Goal: Communication & Community: Answer question/provide support

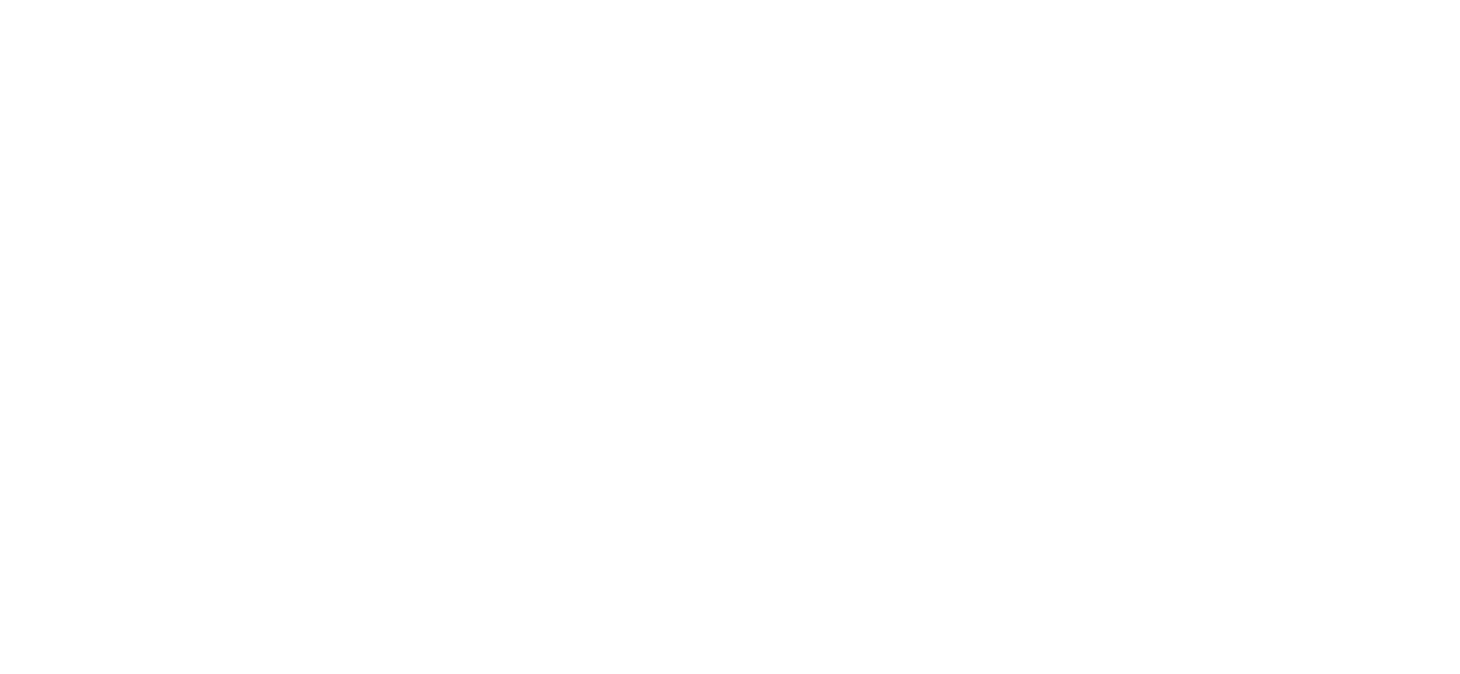
select select
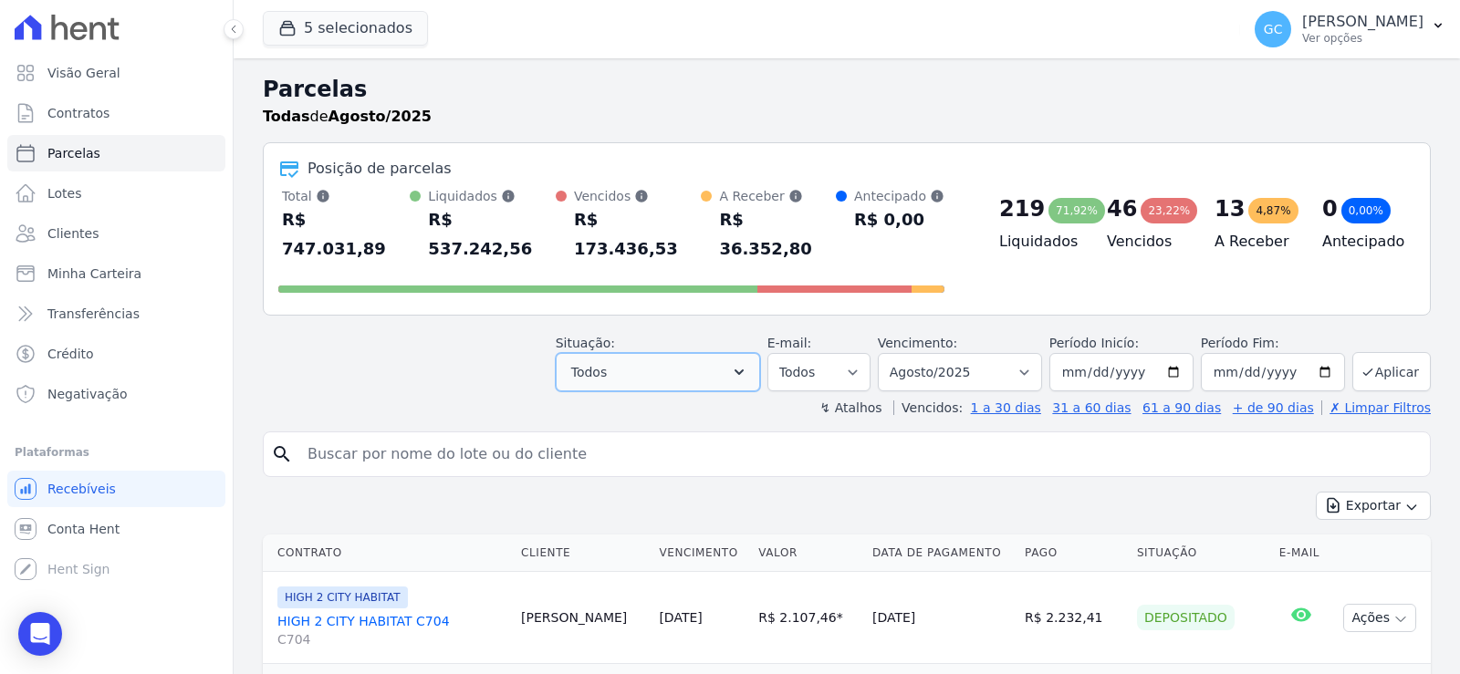
click at [713, 353] on button "Todos" at bounding box center [658, 372] width 204 height 38
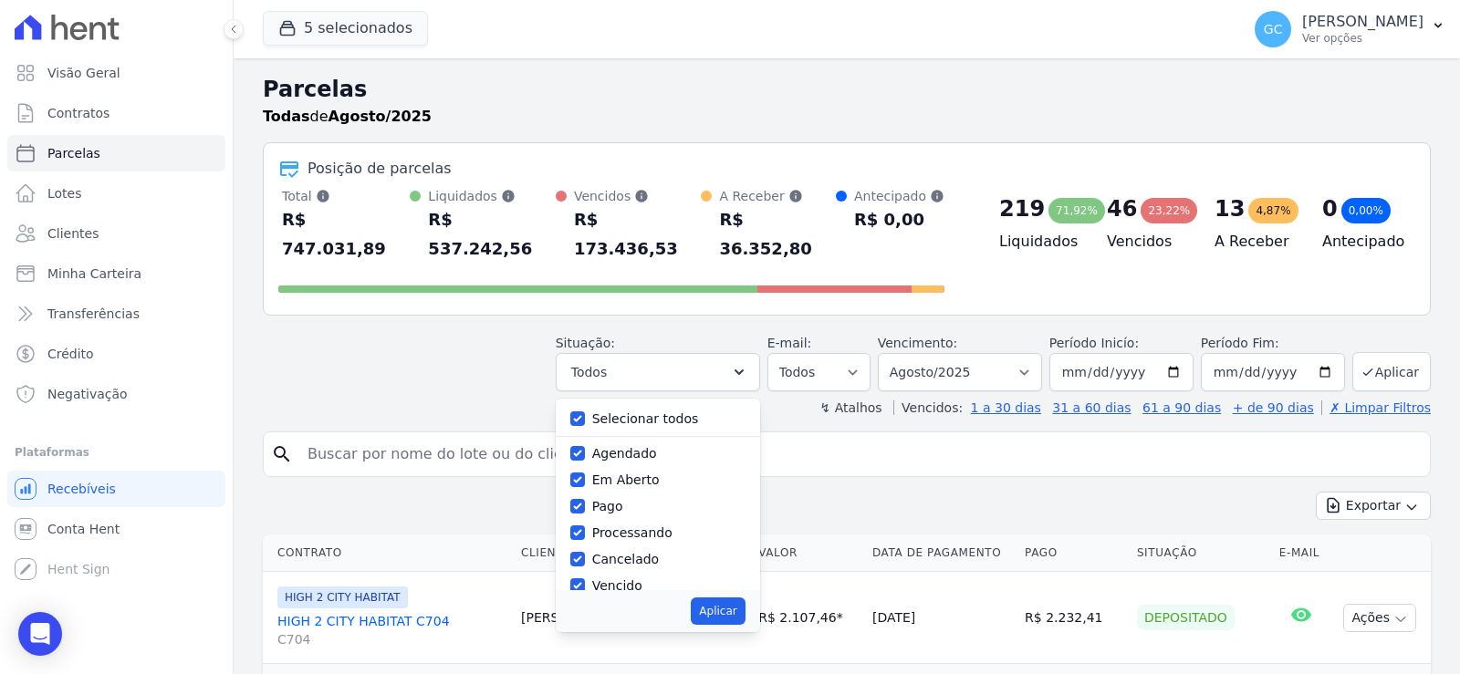
click at [449, 363] on header "Parcelas Todas de Agosto/2025 Posição de parcelas Total Soma das parcelas pagas…" at bounding box center [847, 245] width 1168 height 344
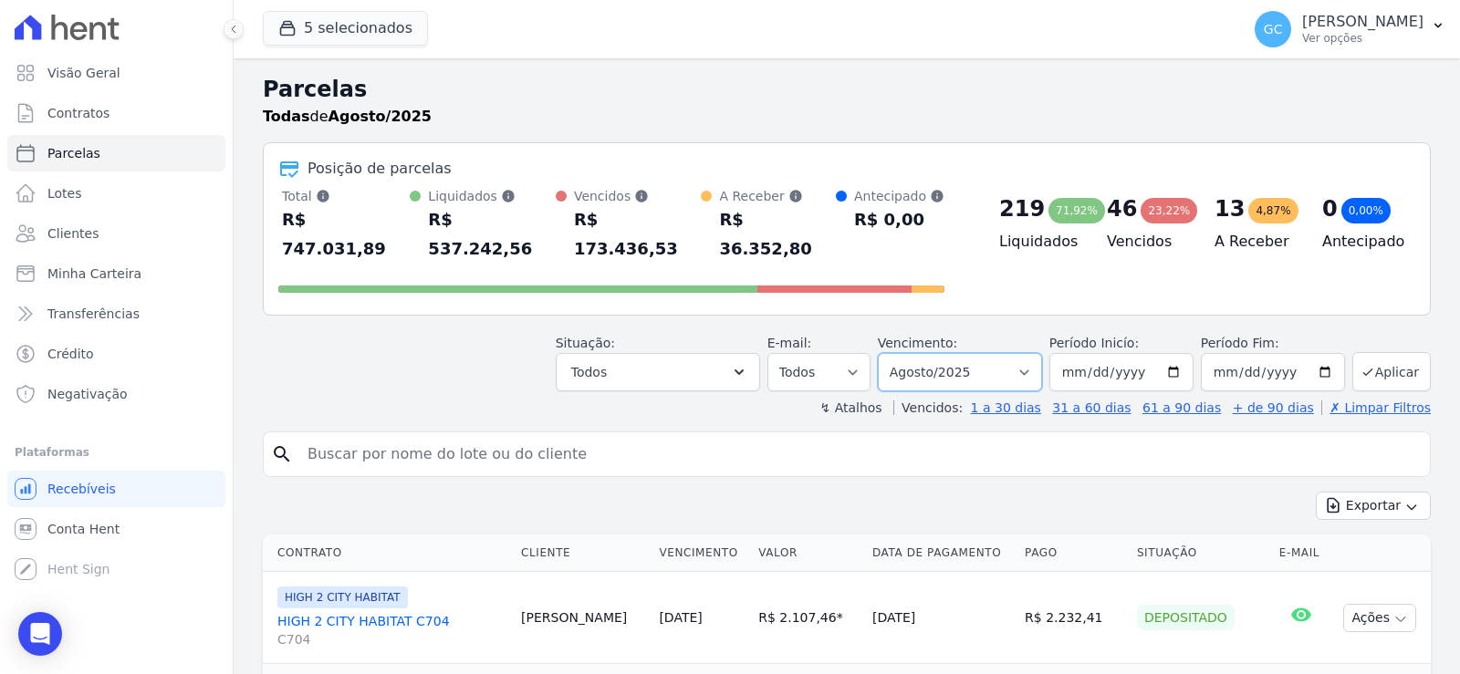
click at [1002, 353] on select "Filtrar por período ──────── Todos os meses Janeiro/2024 Fevereiro/2024 Março/2…" at bounding box center [960, 372] width 164 height 38
select select "05/2025"
click at [890, 353] on select "Filtrar por período ──────── Todos os meses Janeiro/2024 Fevereiro/2024 Março/2…" at bounding box center [960, 372] width 164 height 38
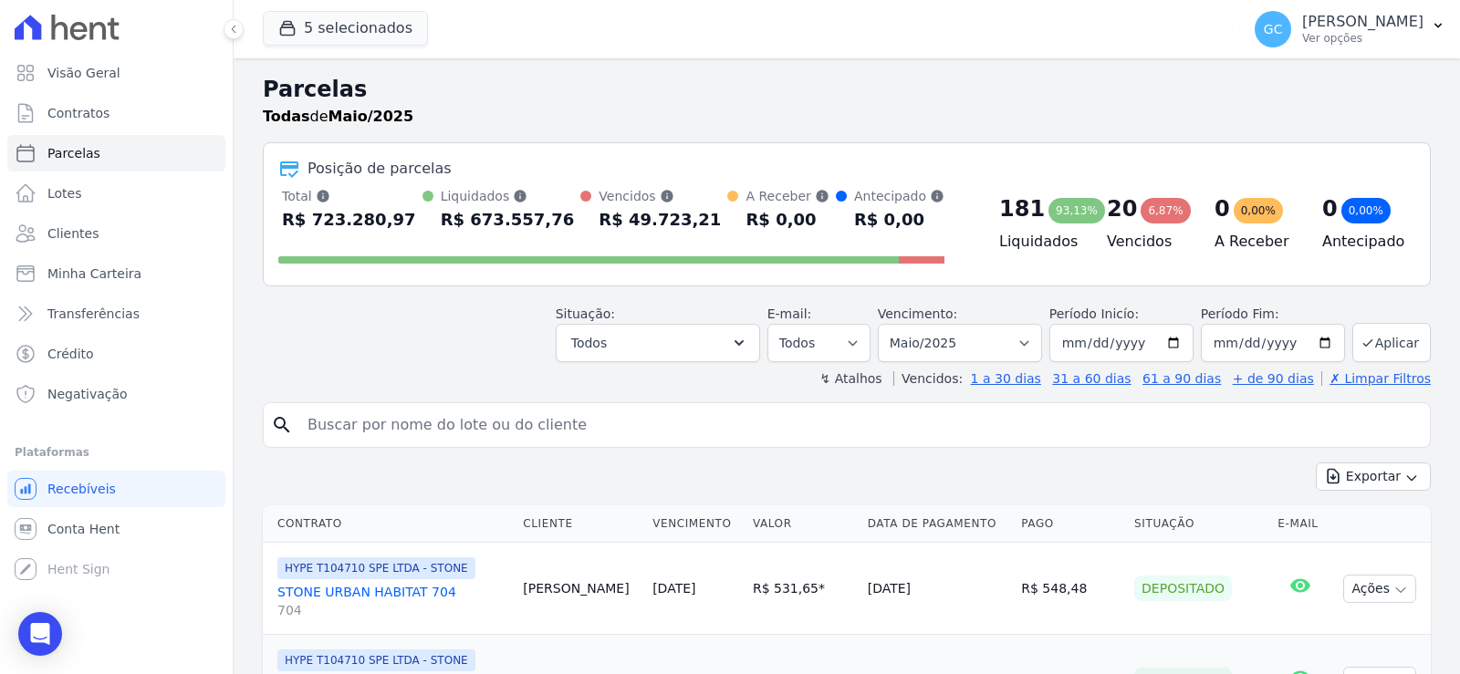
select select
click at [965, 350] on select "Filtrar por período ──────── Todos os meses Janeiro/2024 Fevereiro/2024 Março/2…" at bounding box center [960, 343] width 164 height 38
select select "04/2025"
click at [890, 324] on select "Filtrar por período ──────── Todos os meses Janeiro/2024 Fevereiro/2024 Março/2…" at bounding box center [960, 343] width 164 height 38
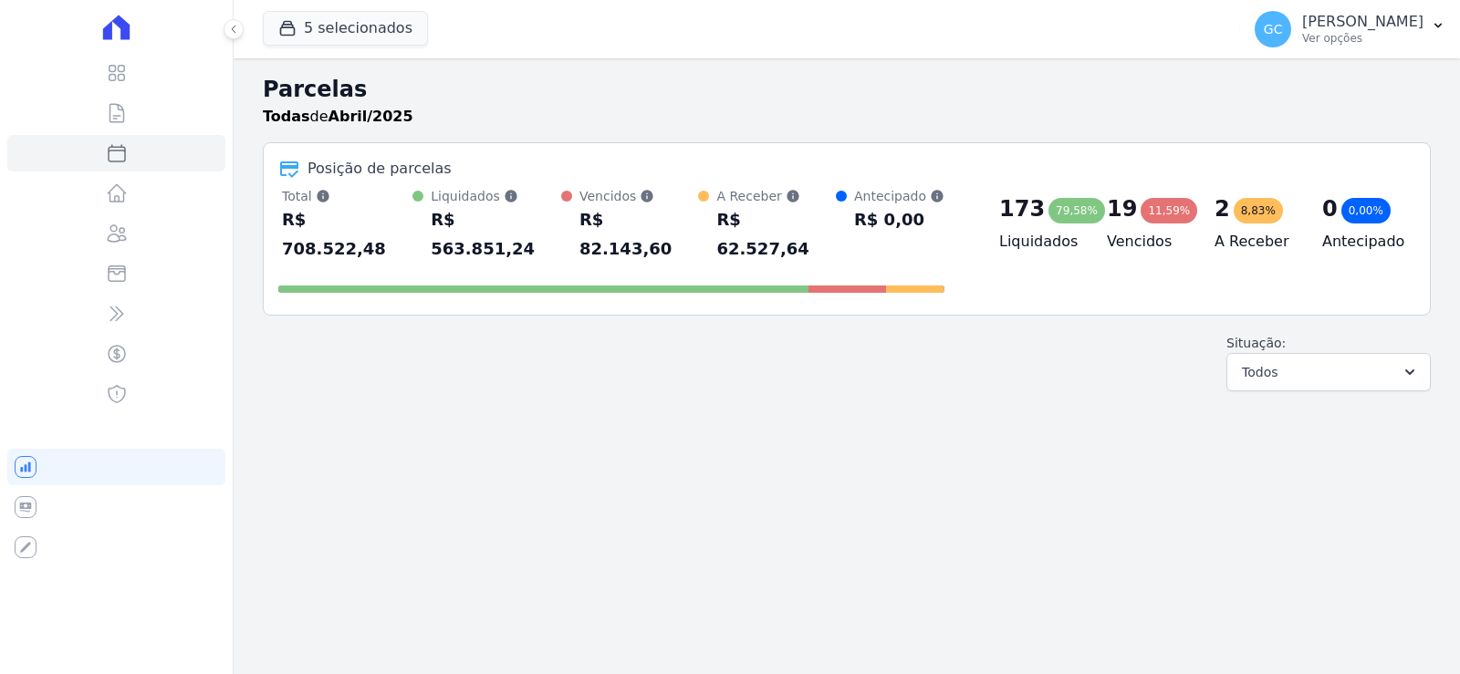
select select
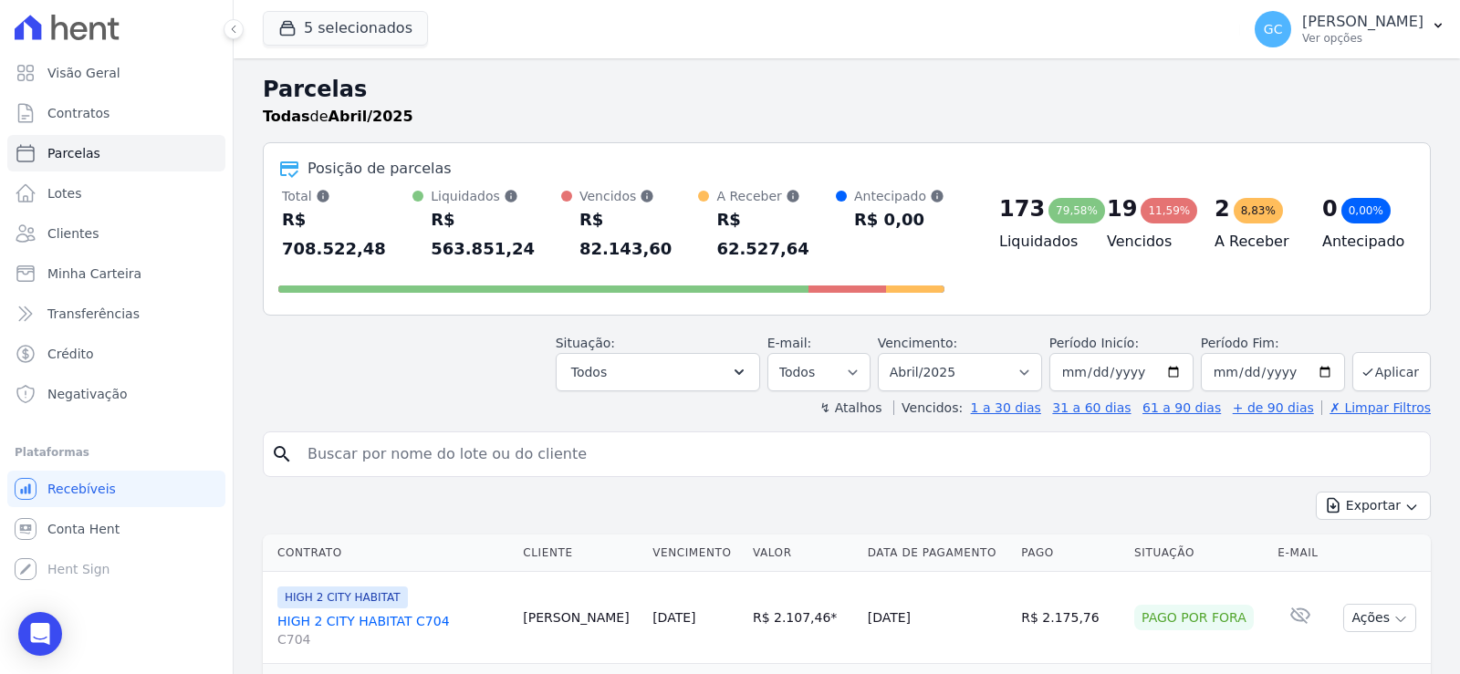
click at [654, 436] on input "search" at bounding box center [860, 454] width 1126 height 37
type input "cfs"
select select
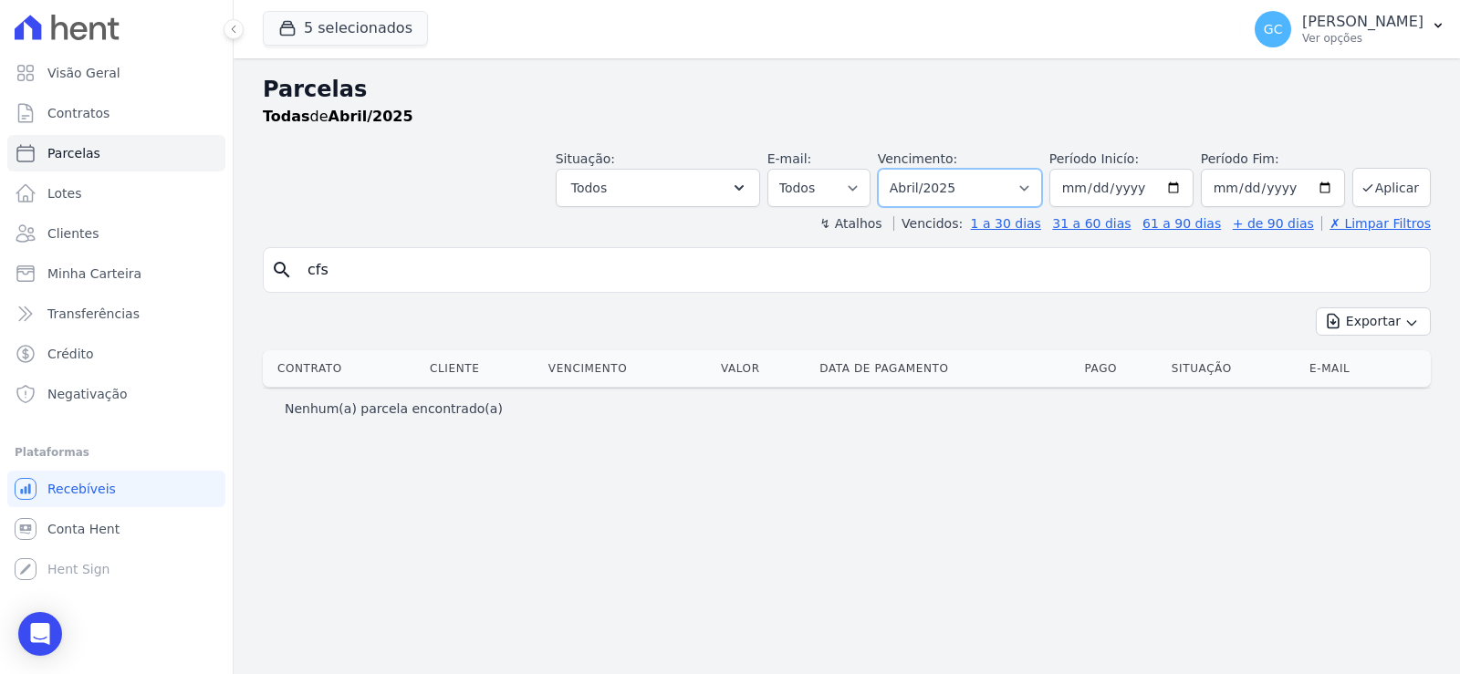
click at [986, 178] on select "Filtrar por período ──────── Todos os meses Janeiro/2024 Fevereiro/2024 Março/2…" at bounding box center [960, 188] width 164 height 38
select select "05/2025"
click at [903, 169] on select "Filtrar por período ──────── Todos os meses Janeiro/2024 Fevereiro/2024 Março/2…" at bounding box center [960, 188] width 164 height 38
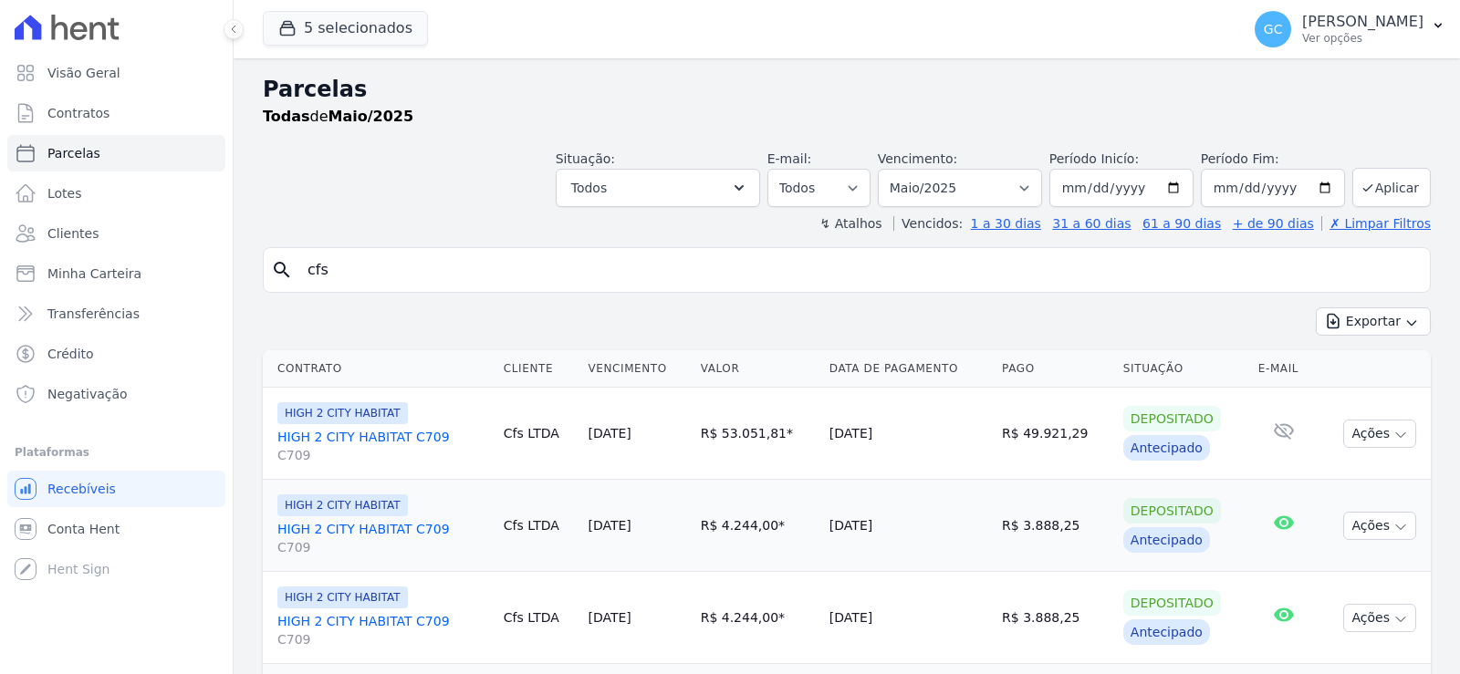
select select
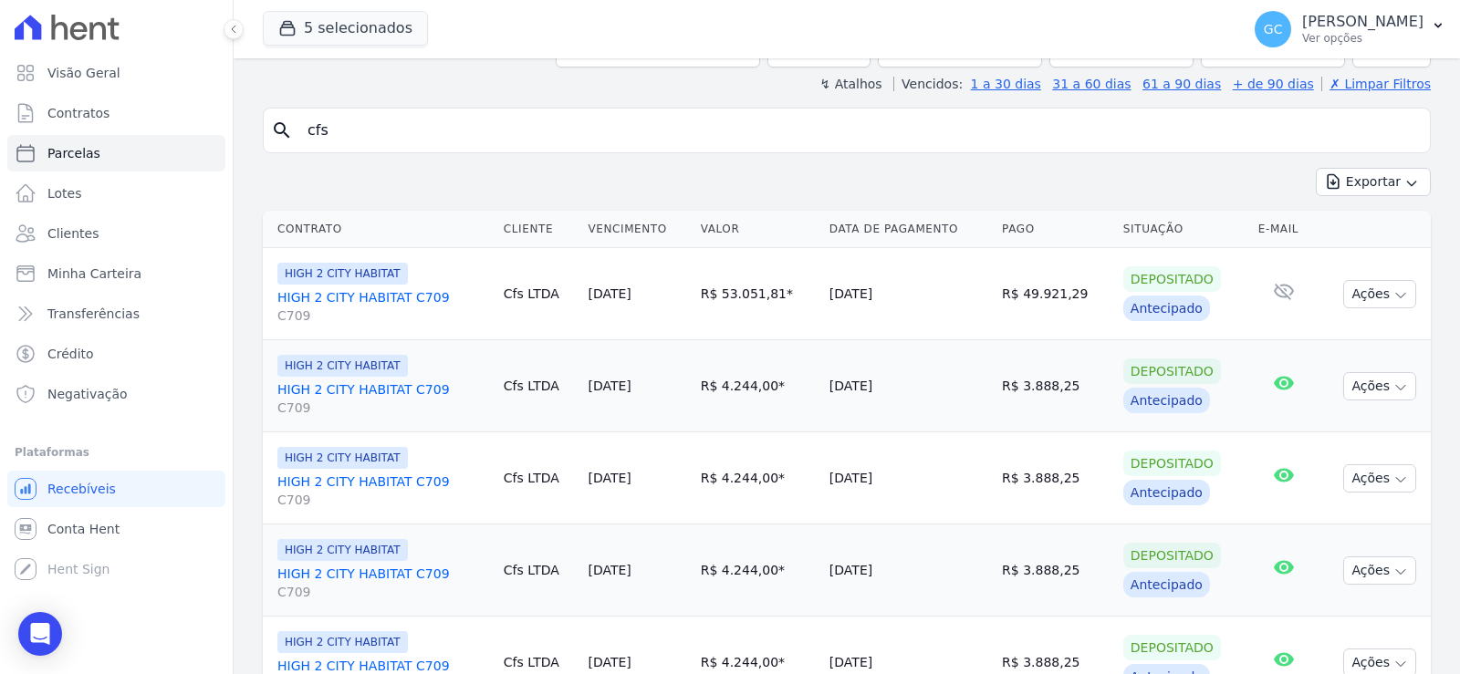
scroll to position [322, 0]
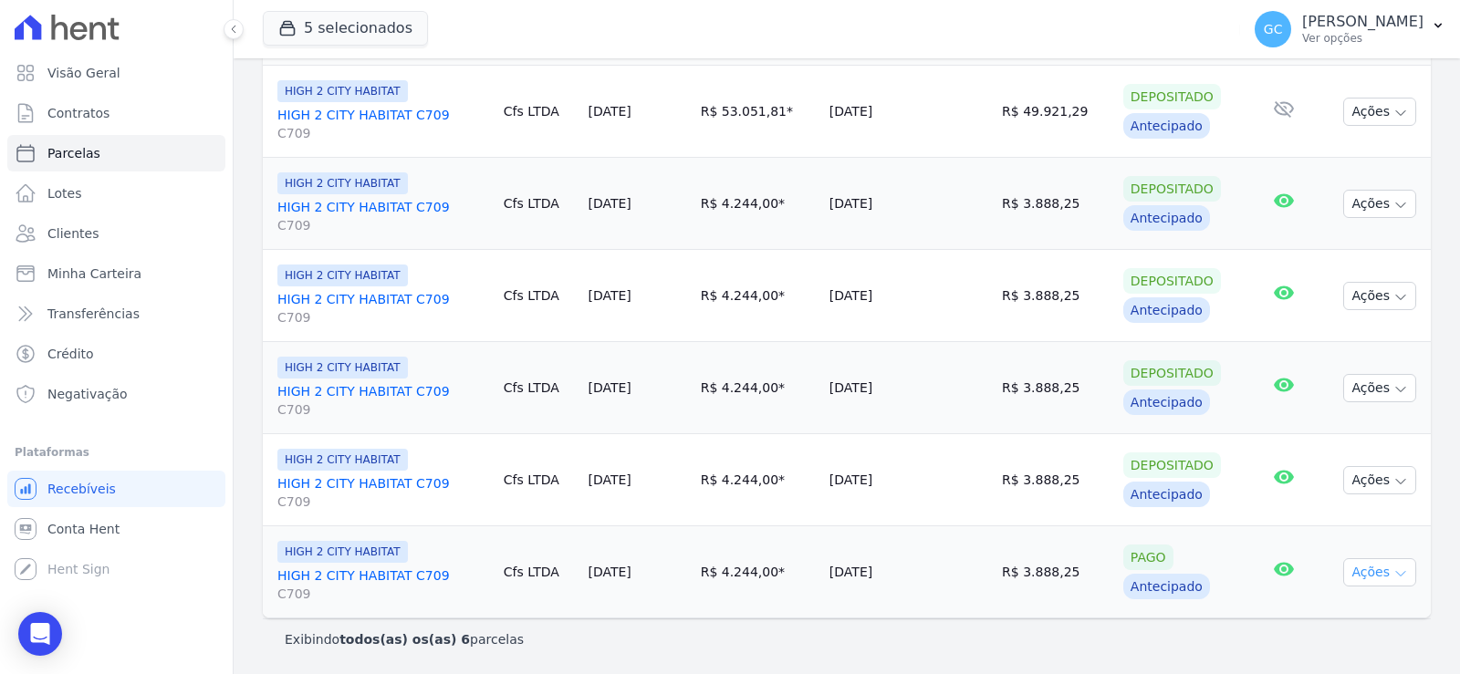
click at [1370, 573] on button "Ações" at bounding box center [1379, 572] width 73 height 28
click at [1221, 622] on div "Contrato Cliente Vencimento Valor Data de Pagamento Pago Situação E-mail HIGH 2…" at bounding box center [847, 323] width 1226 height 605
click at [48, 640] on icon "Open Intercom Messenger" at bounding box center [39, 634] width 21 height 24
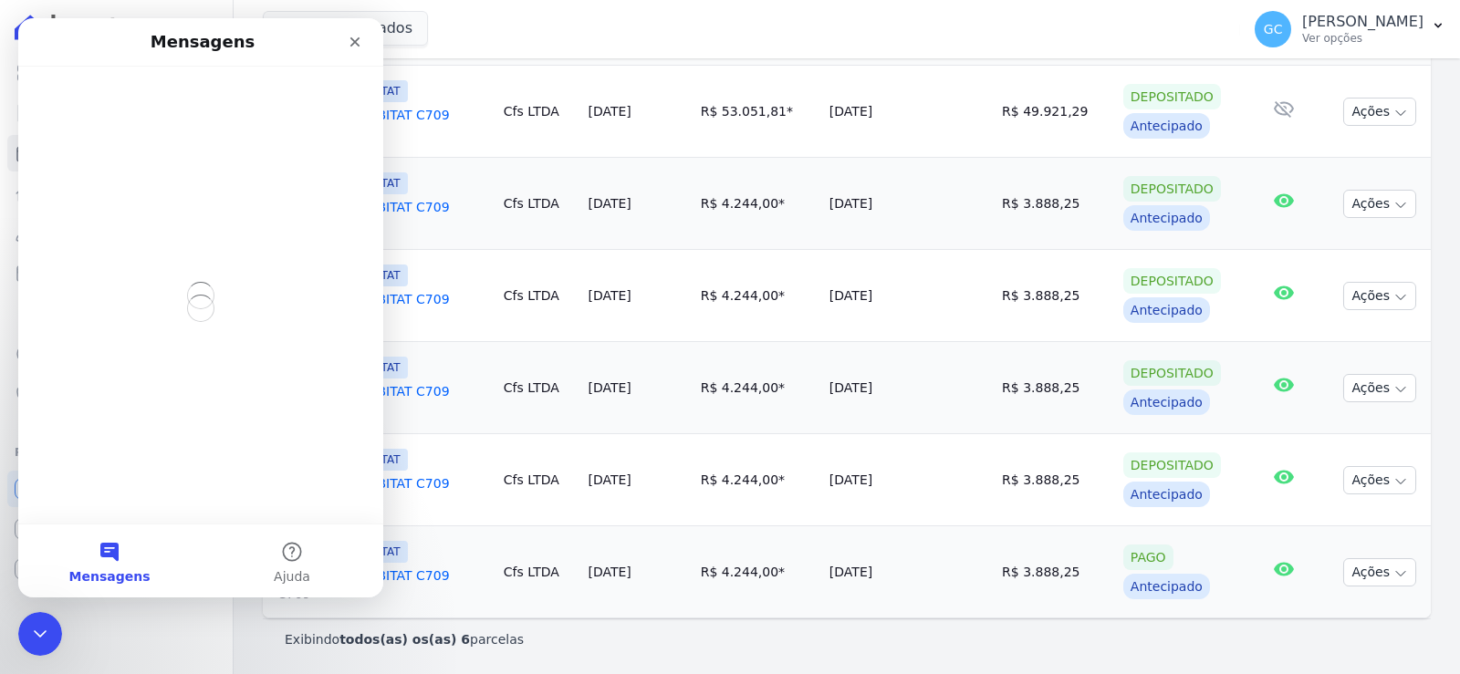
scroll to position [0, 0]
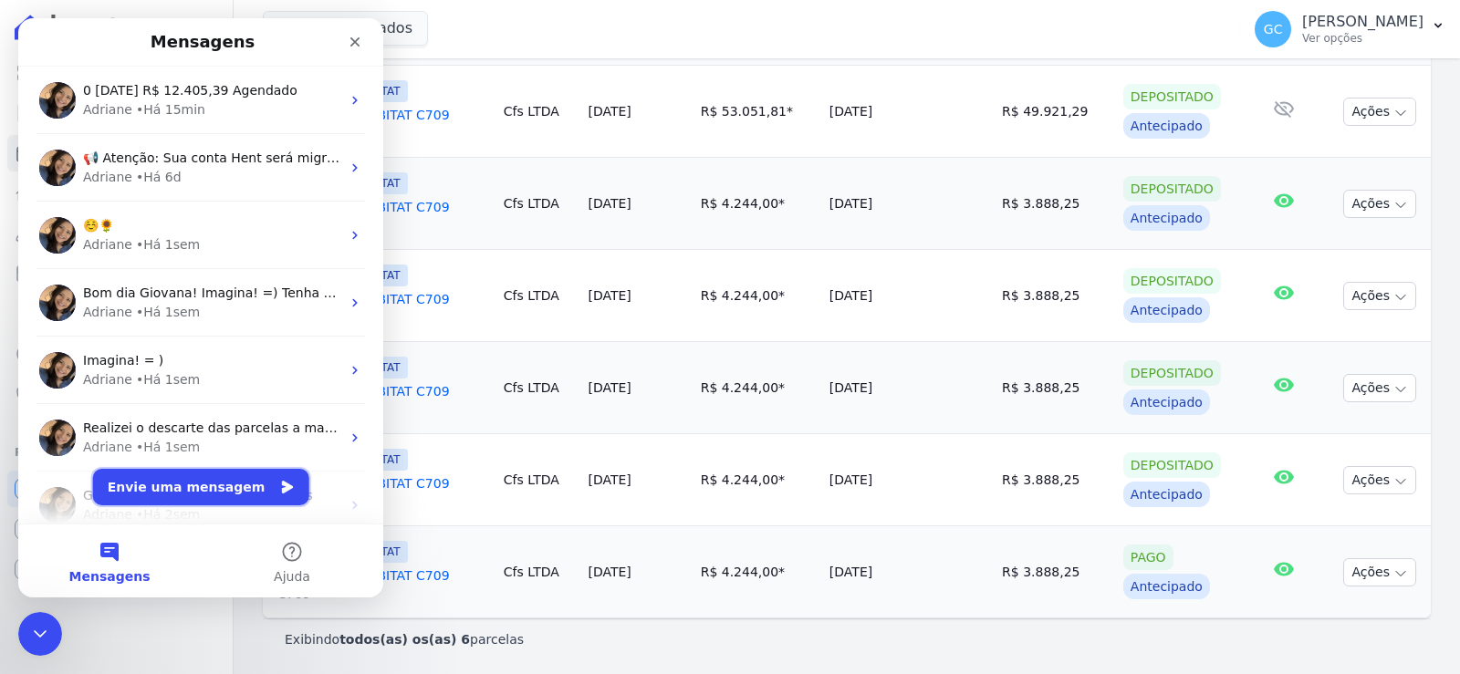
click at [226, 483] on button "Envie uma mensagem" at bounding box center [201, 487] width 216 height 37
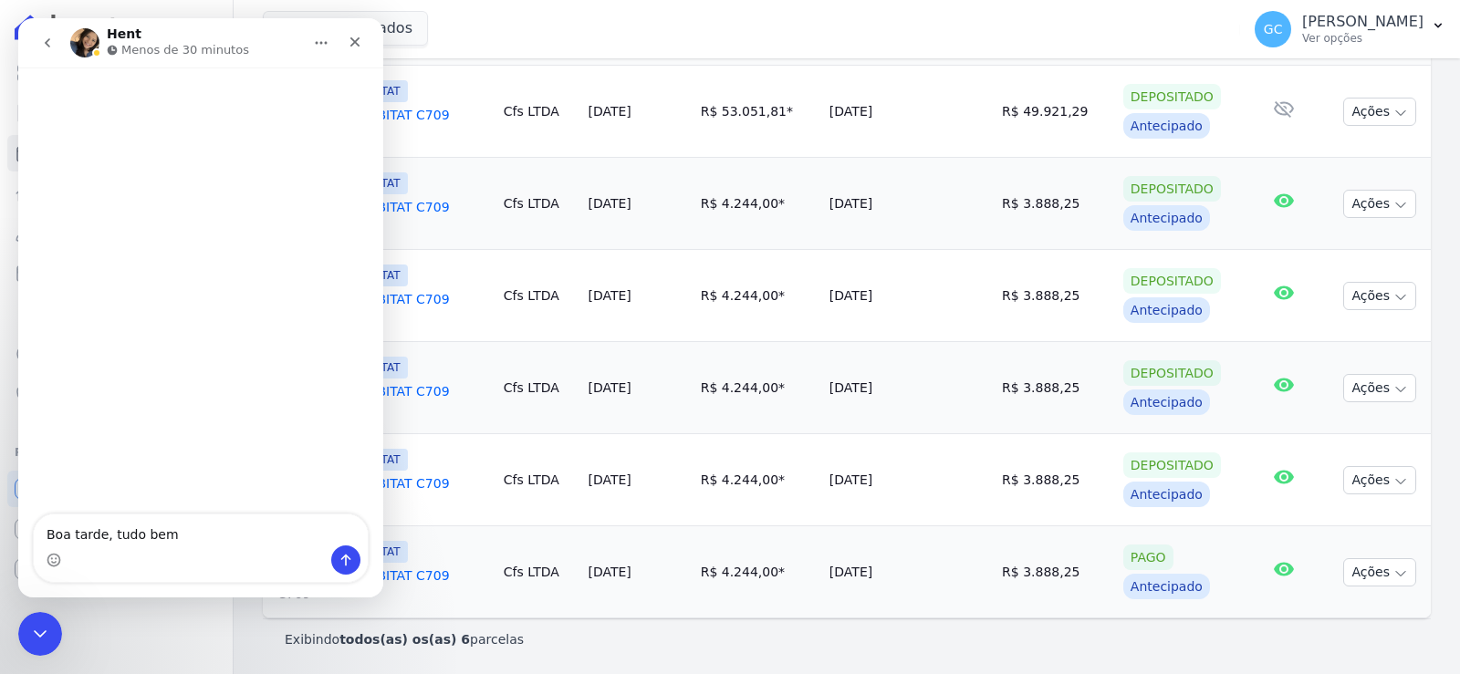
type textarea "Boa tarde, tudo bem?"
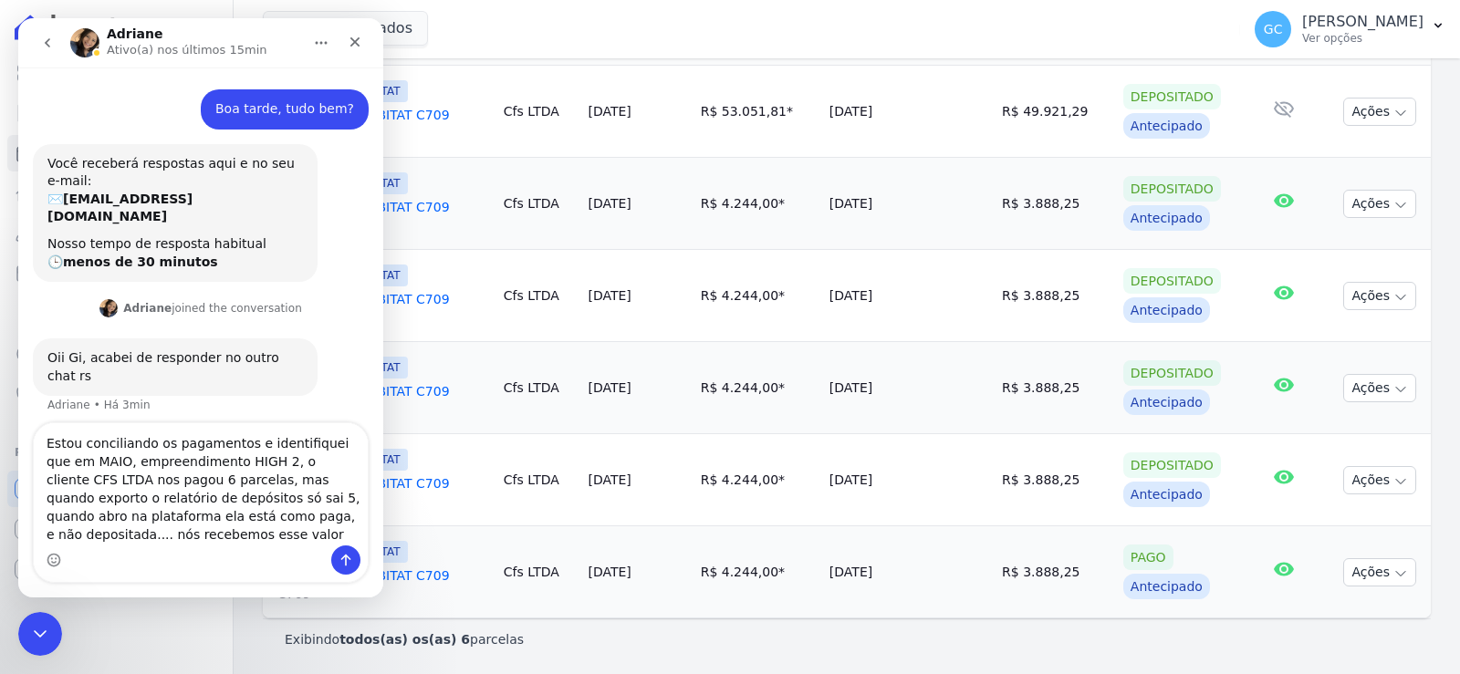
type textarea "Estou conciliando os pagamentos e identifiquei que em MAIO, empreendimento HIGH…"
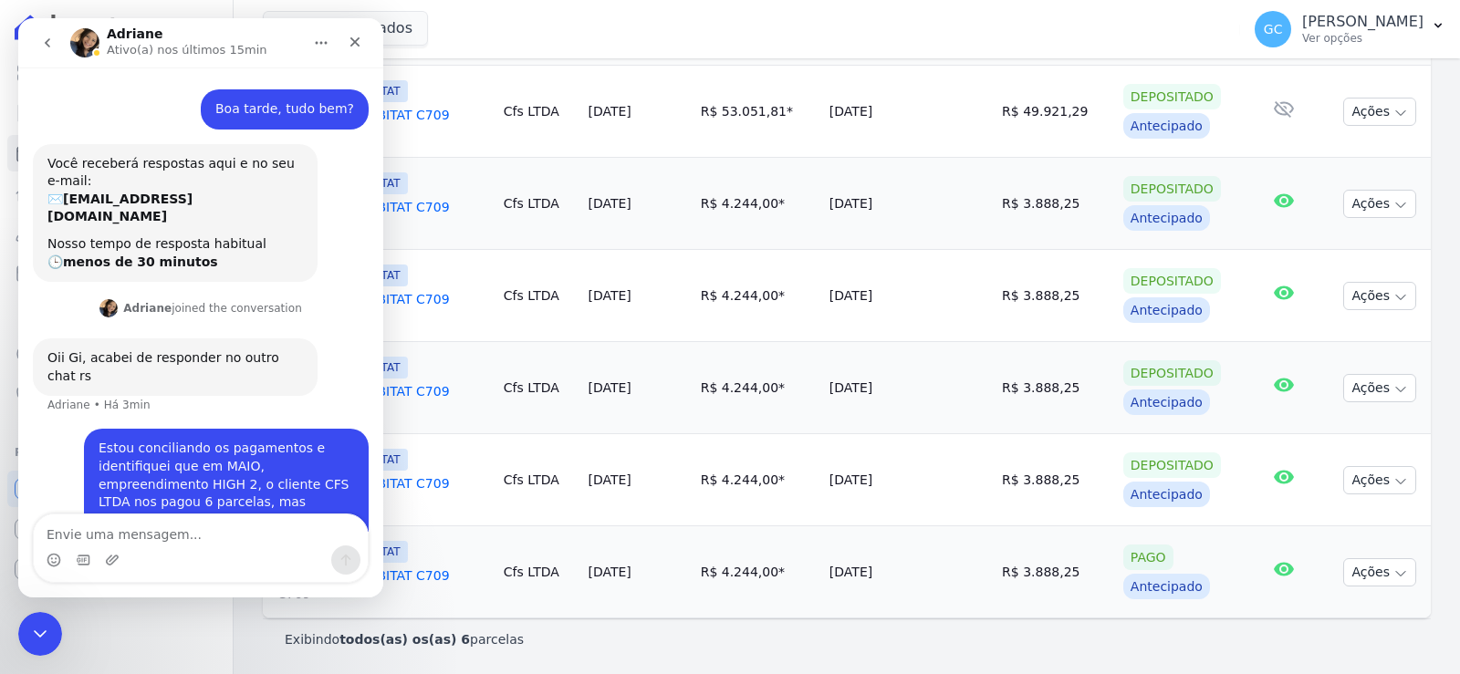
scroll to position [46, 0]
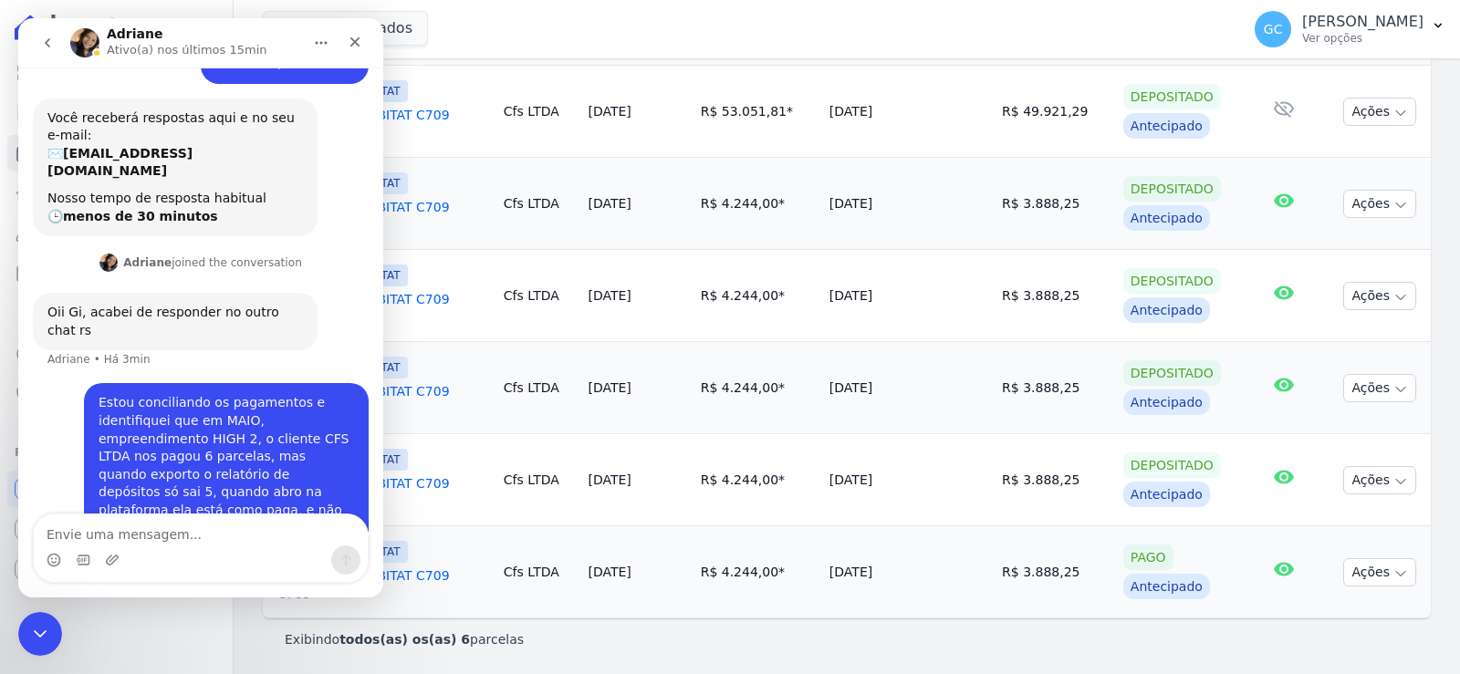
click at [475, 38] on div "5 selecionados HYPE EMPREENDIMENTOS IMOBILIARIOS SPE LTDA HIGH 1 CITY HABITAT H…" at bounding box center [748, 29] width 970 height 60
click at [363, 46] on div "Fechar" at bounding box center [355, 42] width 33 height 33
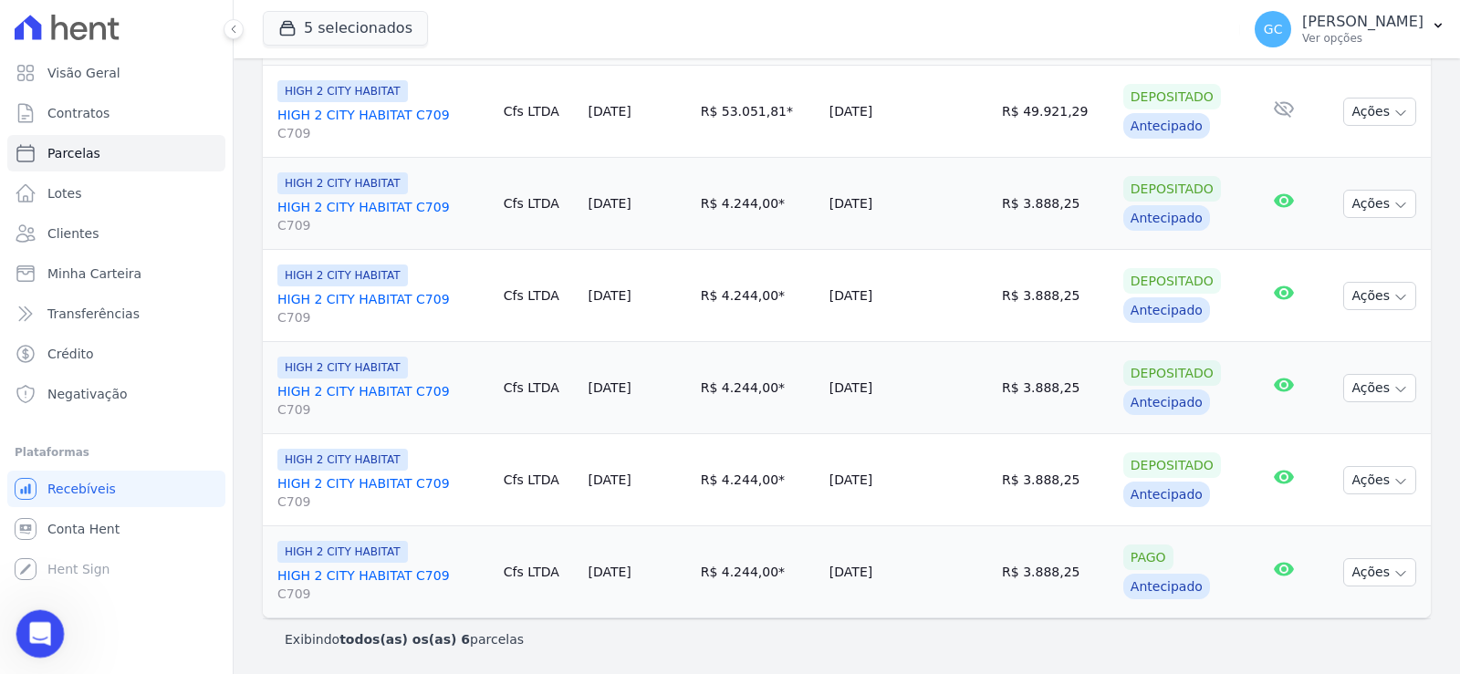
click at [53, 638] on div "Abertura do Messenger da Intercom" at bounding box center [37, 631] width 60 height 60
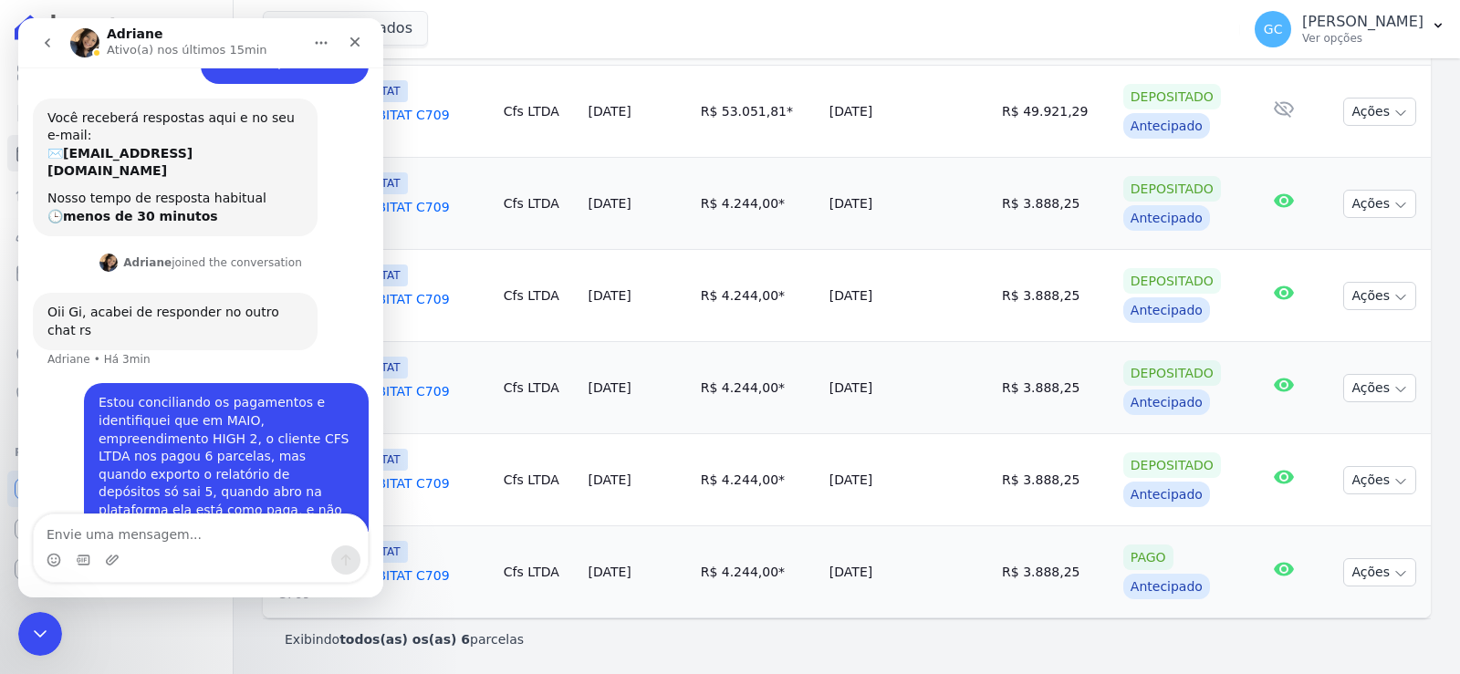
click at [198, 536] on textarea "Envie uma mensagem..." at bounding box center [201, 530] width 334 height 31
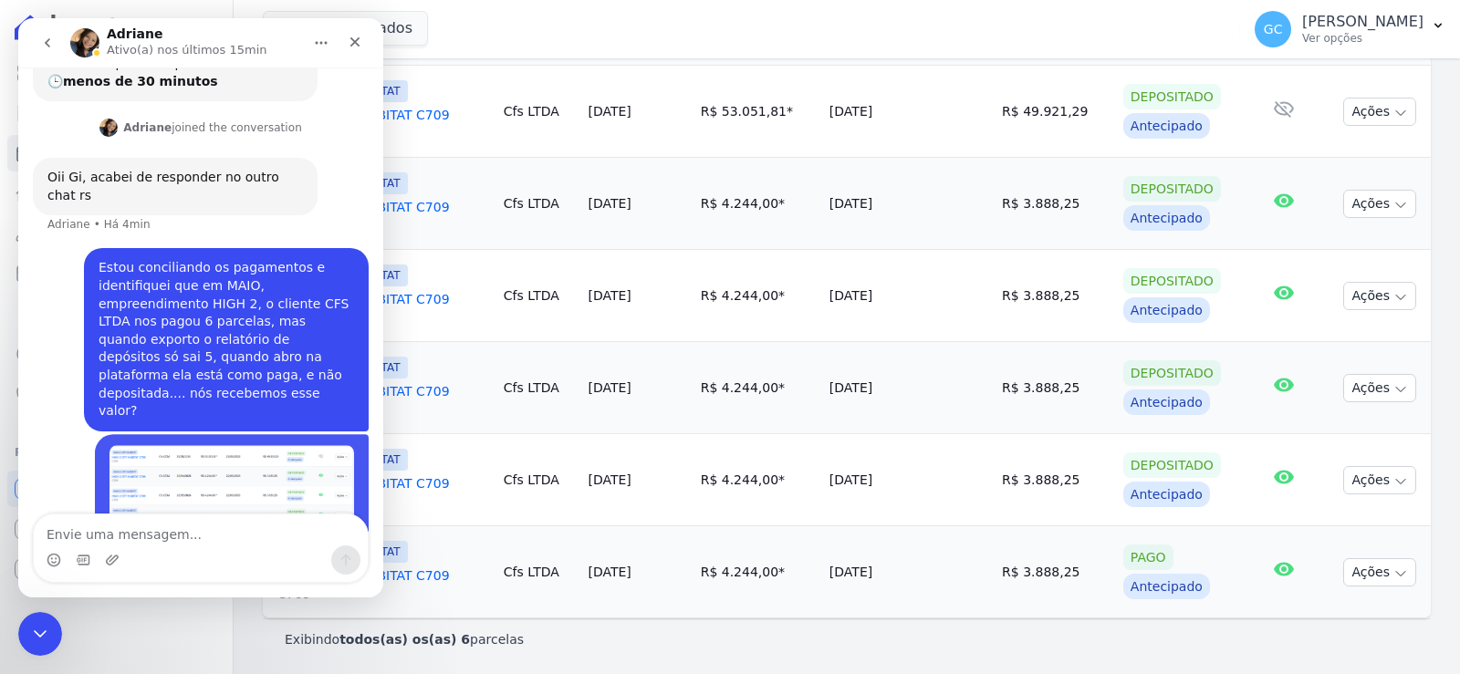
scroll to position [191, 0]
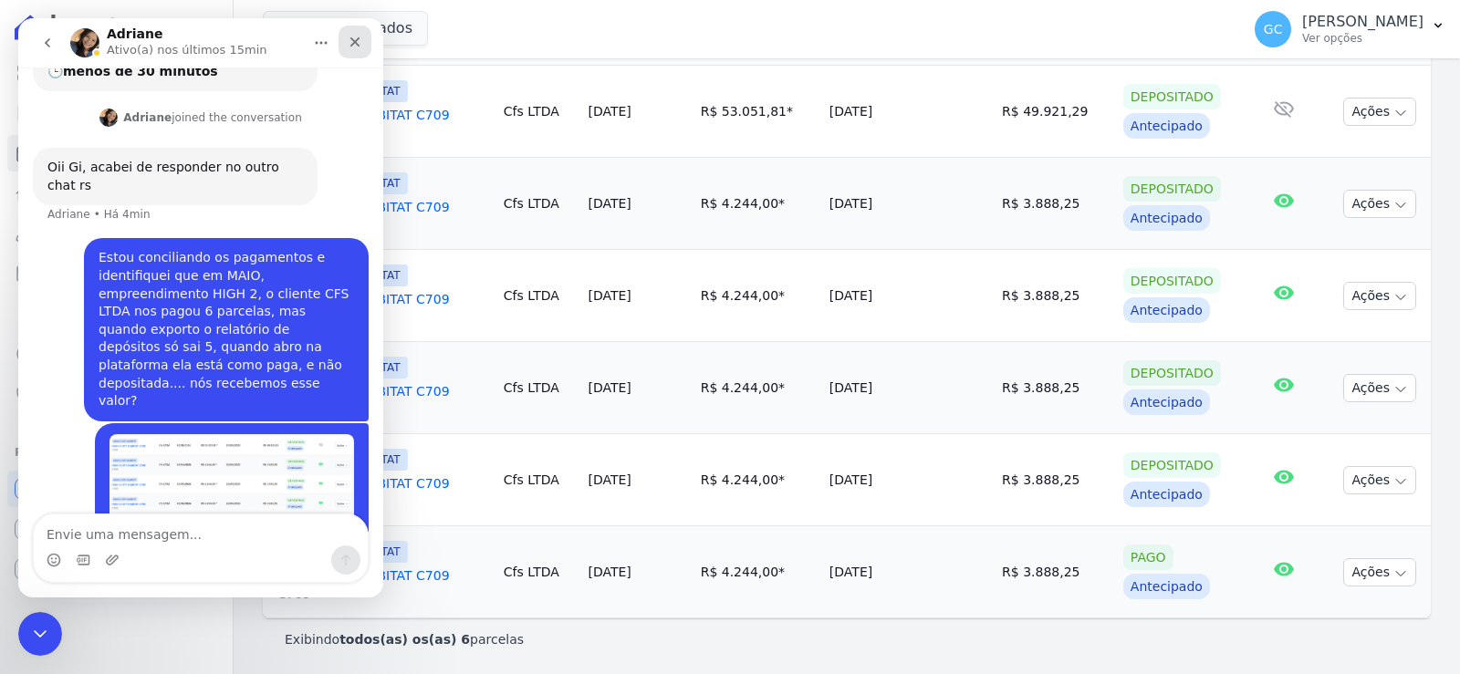
click at [349, 49] on div "Fechar" at bounding box center [355, 42] width 33 height 33
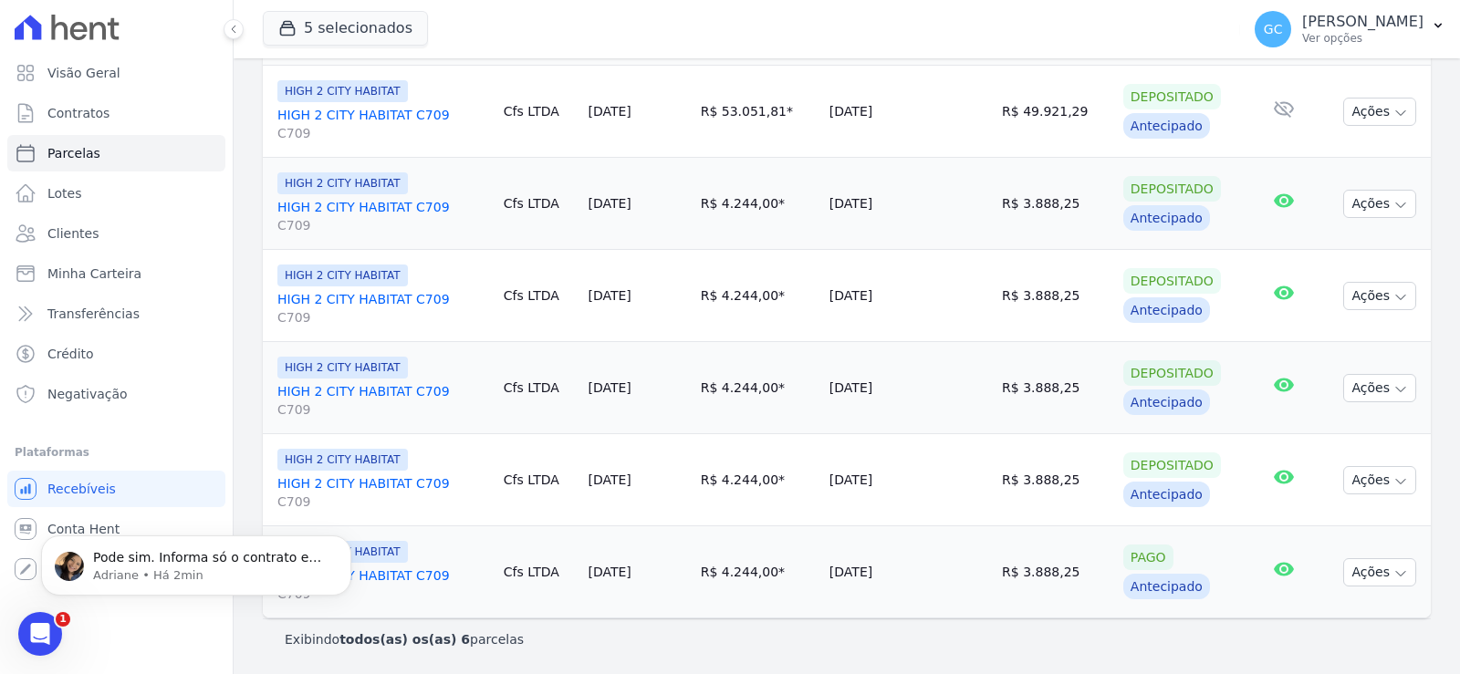
scroll to position [0, 0]
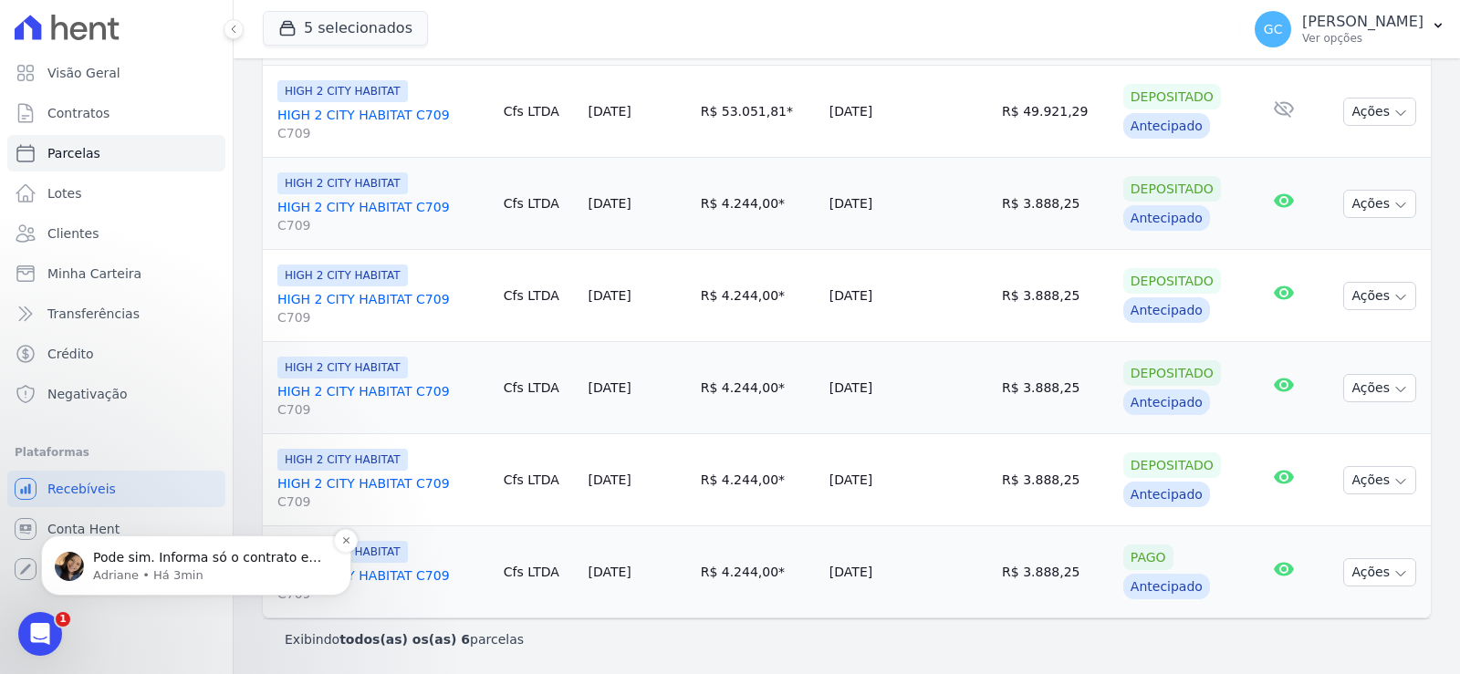
click at [252, 565] on p "Pode sim. Informa só o contrato e nome do cliente e vou ajustar a data de venci…" at bounding box center [210, 558] width 235 height 18
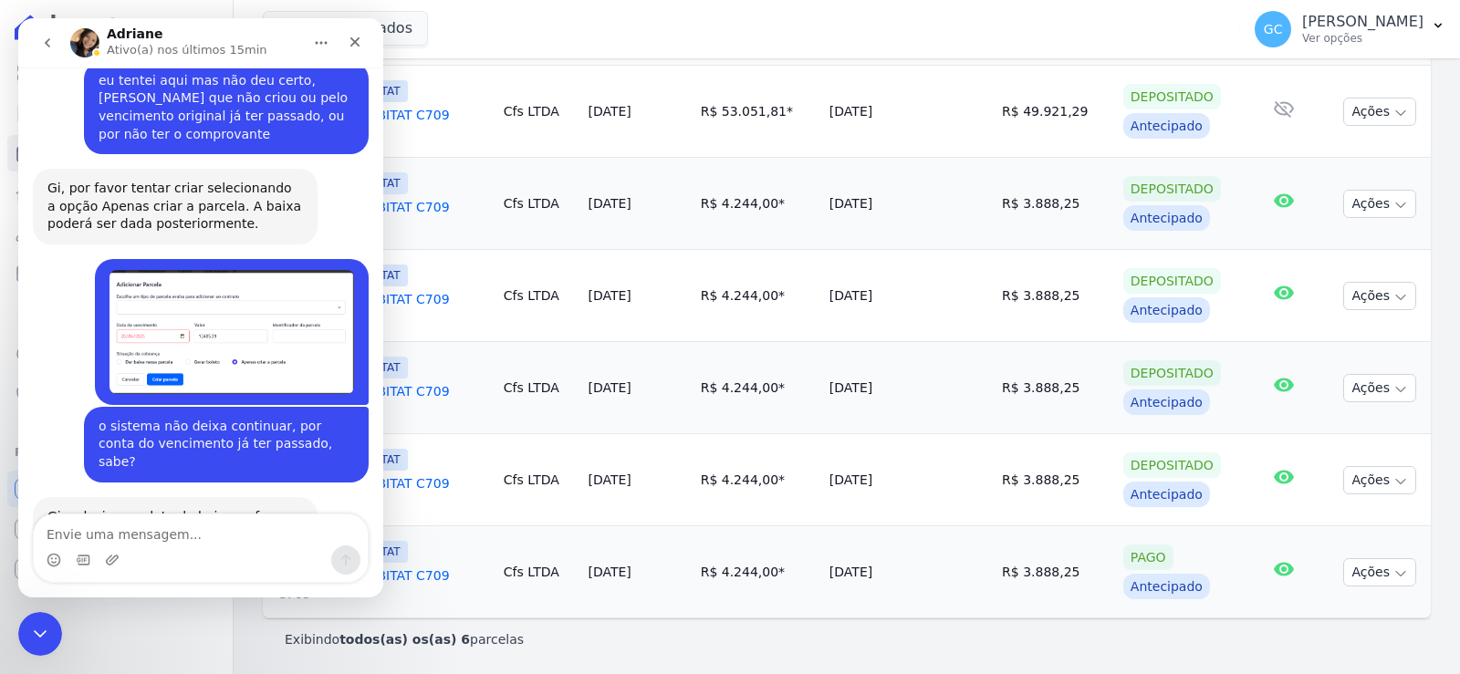
scroll to position [2362, 0]
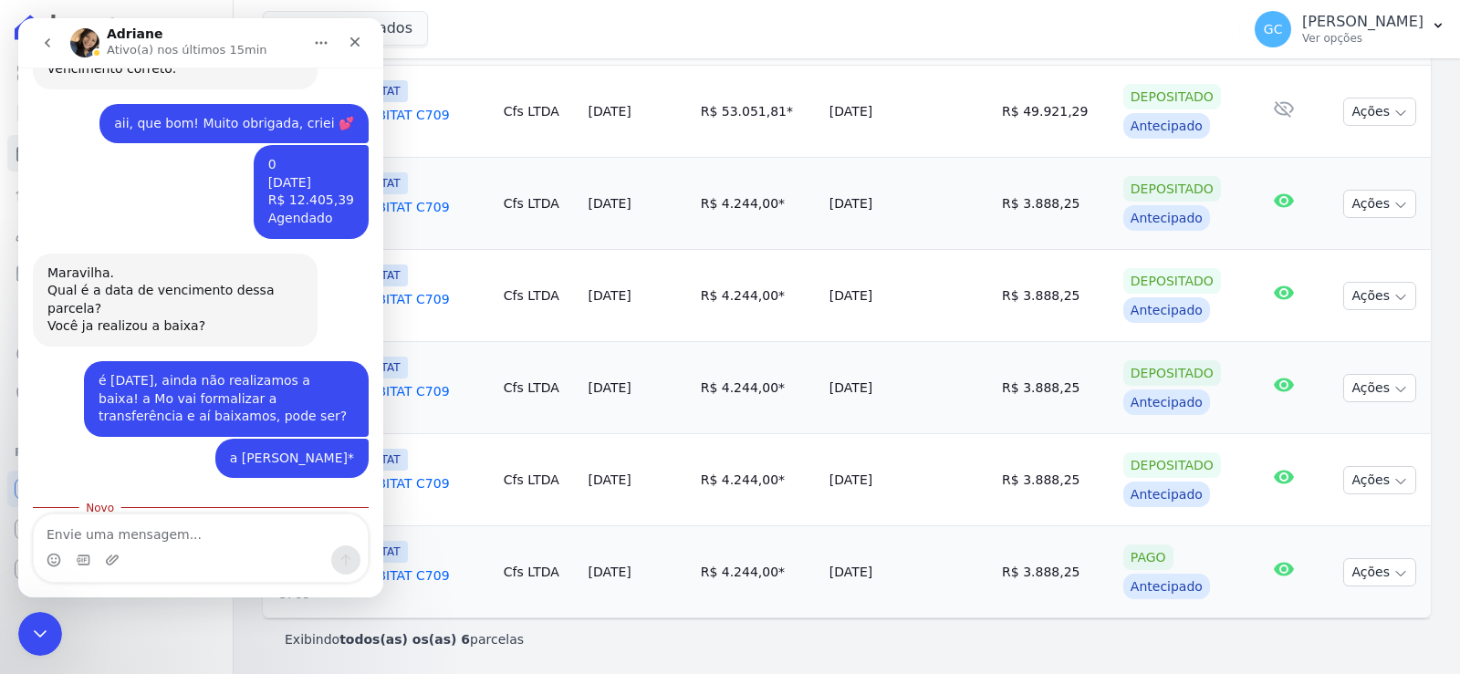
click at [53, 42] on icon "go back" at bounding box center [47, 43] width 15 height 15
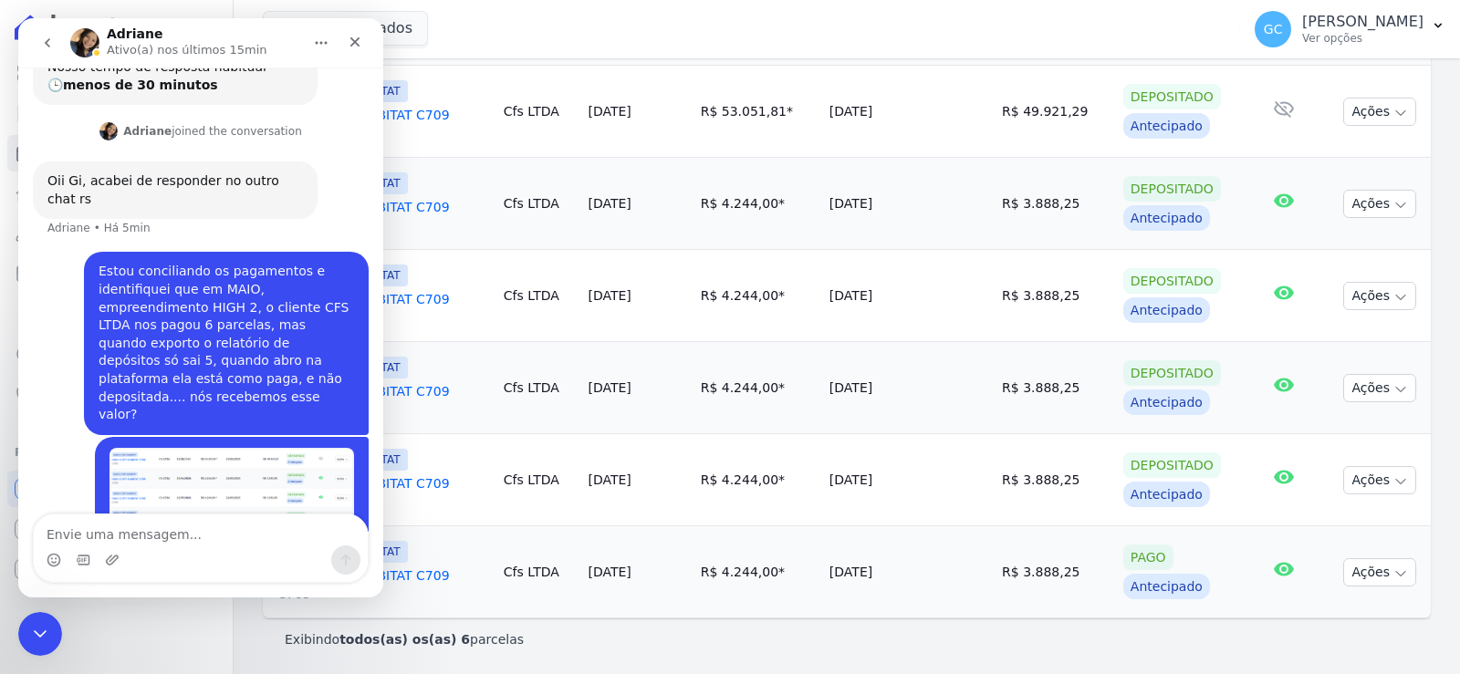
scroll to position [0, 0]
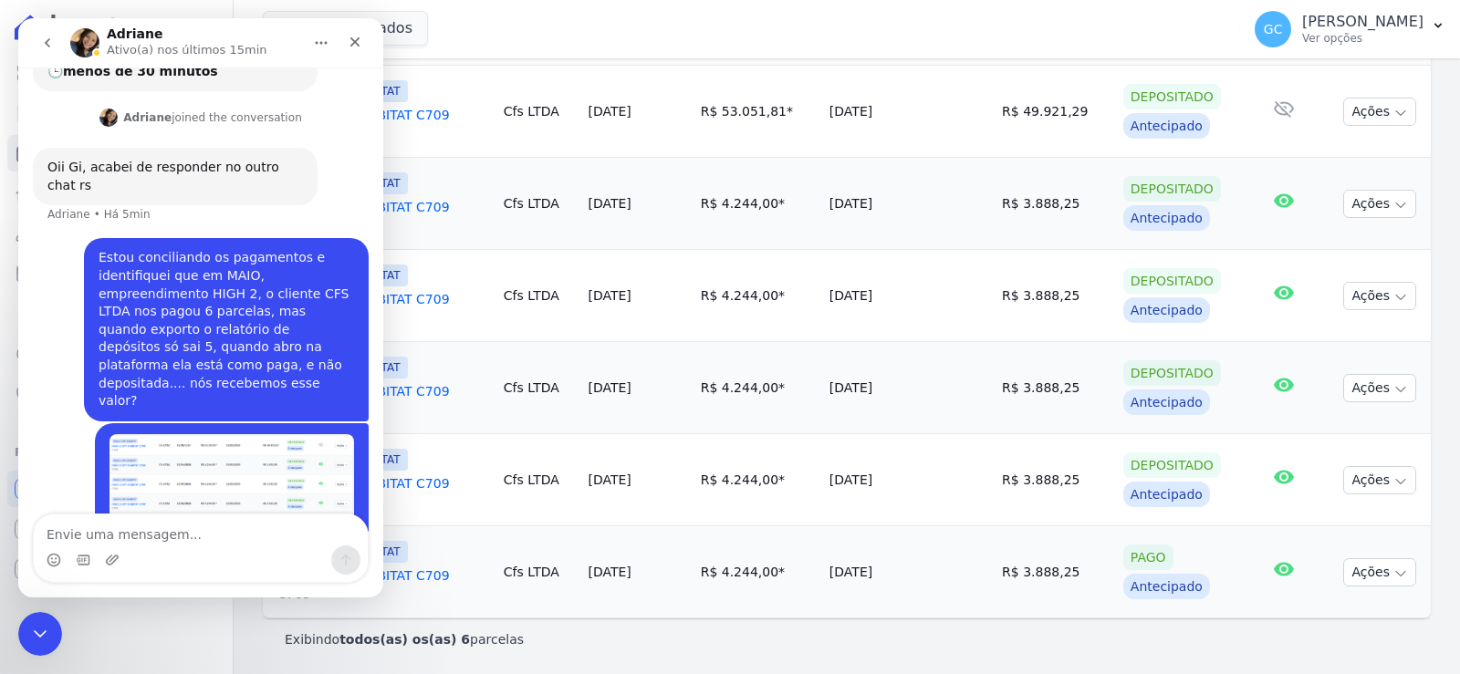
click at [51, 42] on icon "go back" at bounding box center [47, 43] width 15 height 15
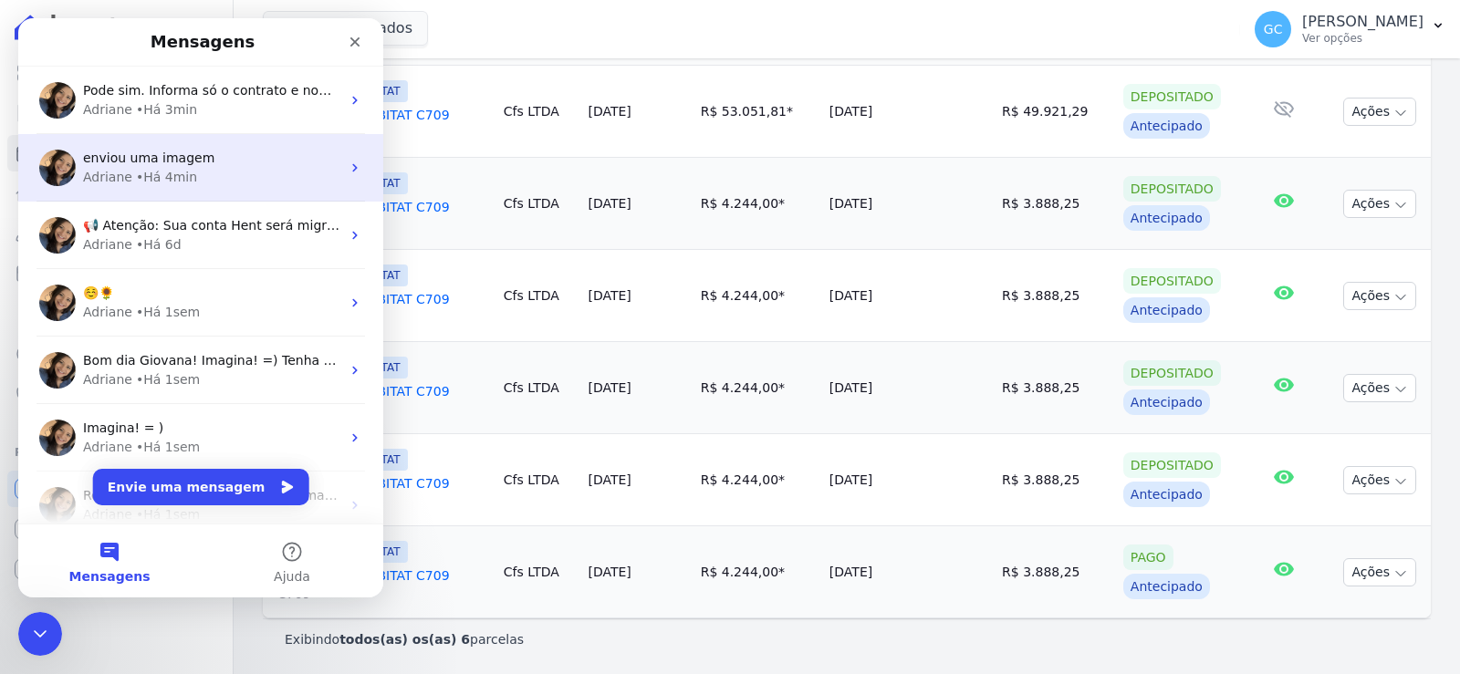
click at [225, 158] on div "enviou uma imagem" at bounding box center [211, 158] width 257 height 19
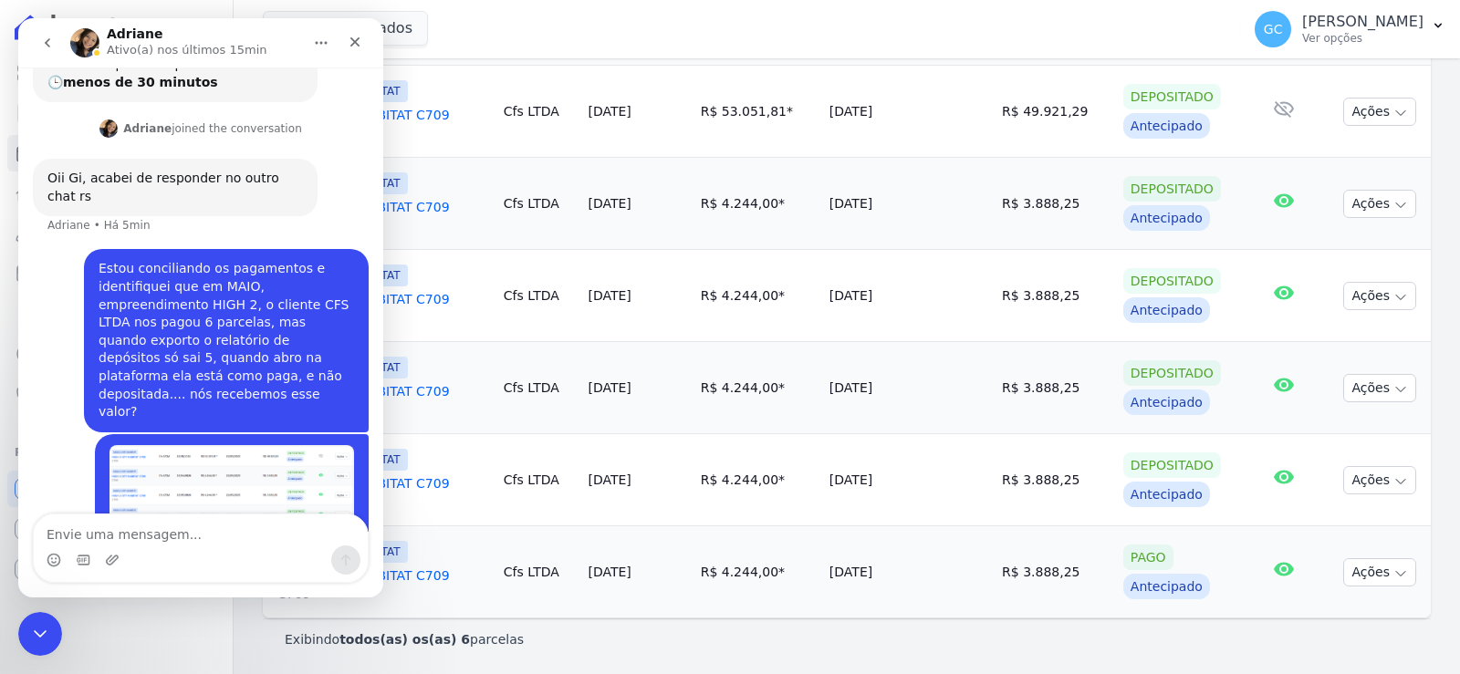
scroll to position [191, 0]
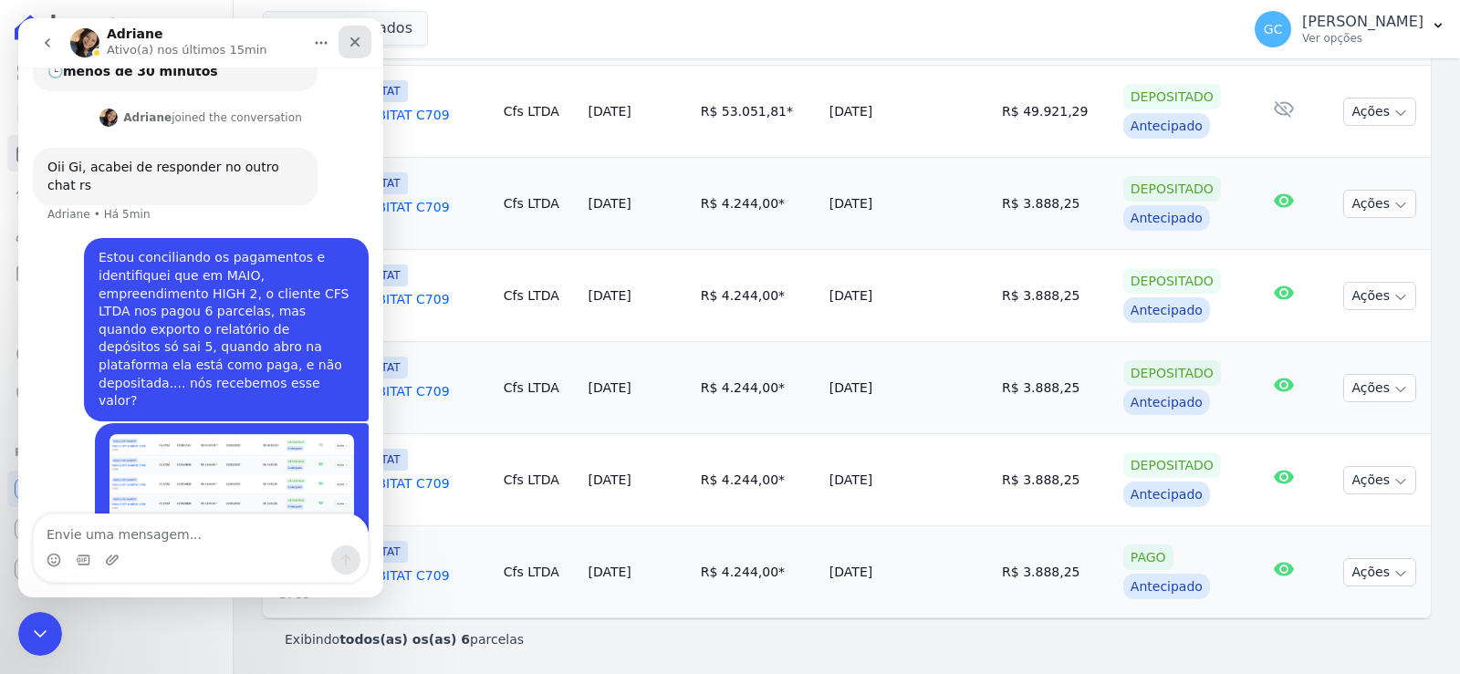
click at [351, 36] on icon "Fechar" at bounding box center [355, 42] width 15 height 15
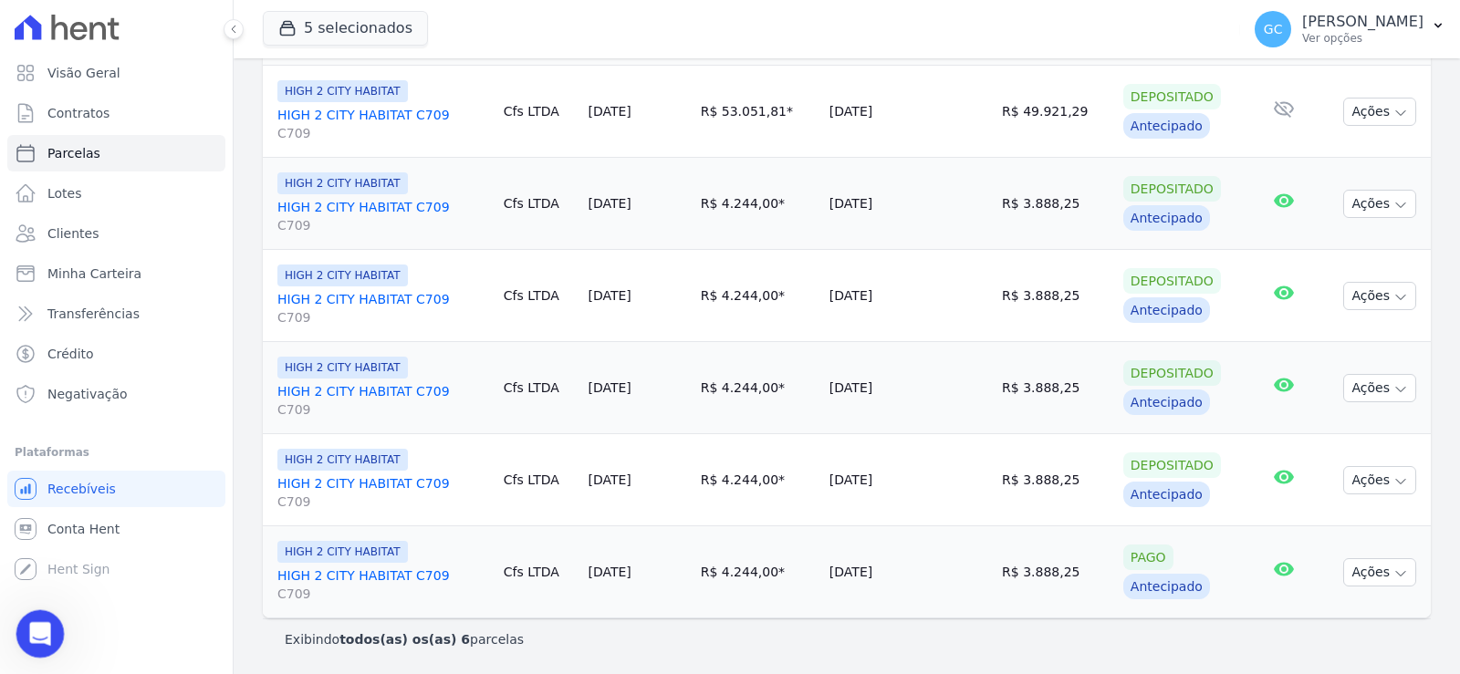
click at [30, 620] on icon "Abertura do Messenger da Intercom" at bounding box center [38, 632] width 30 height 30
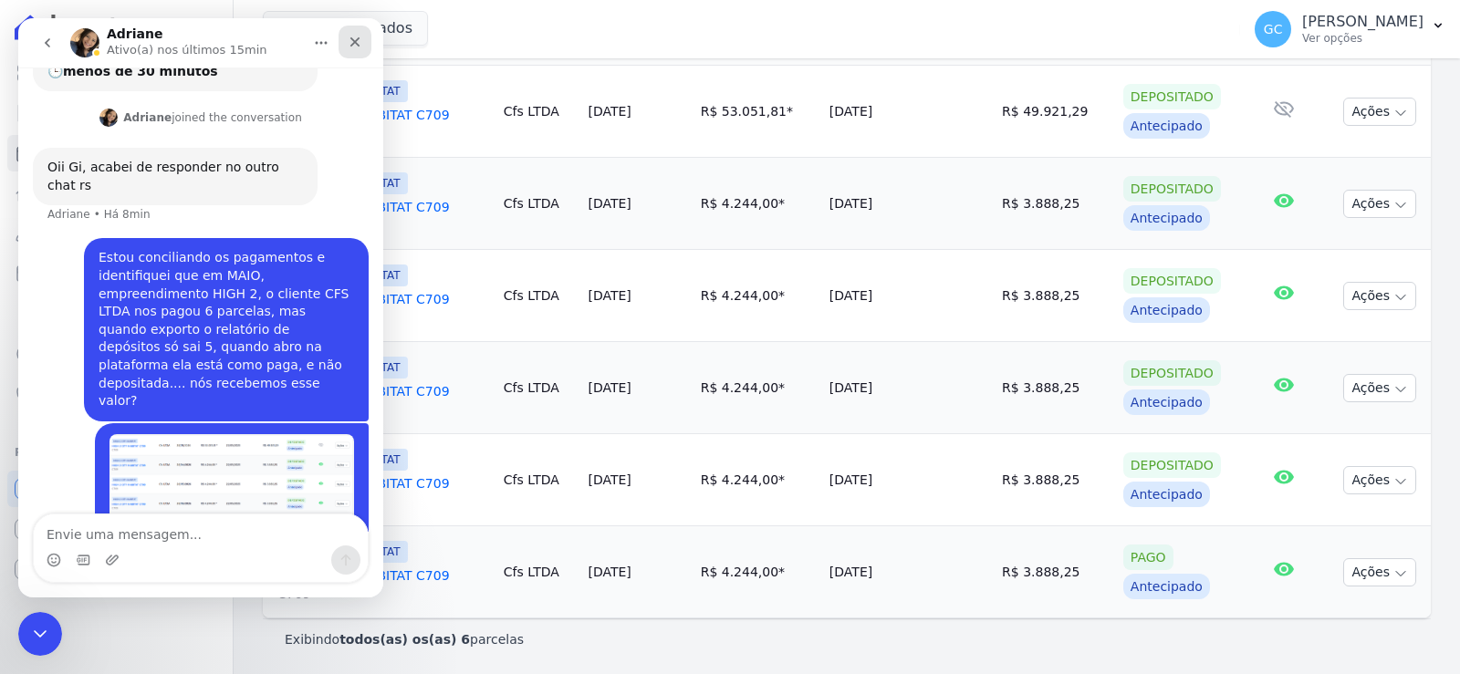
click at [360, 37] on icon "Fechar" at bounding box center [355, 42] width 15 height 15
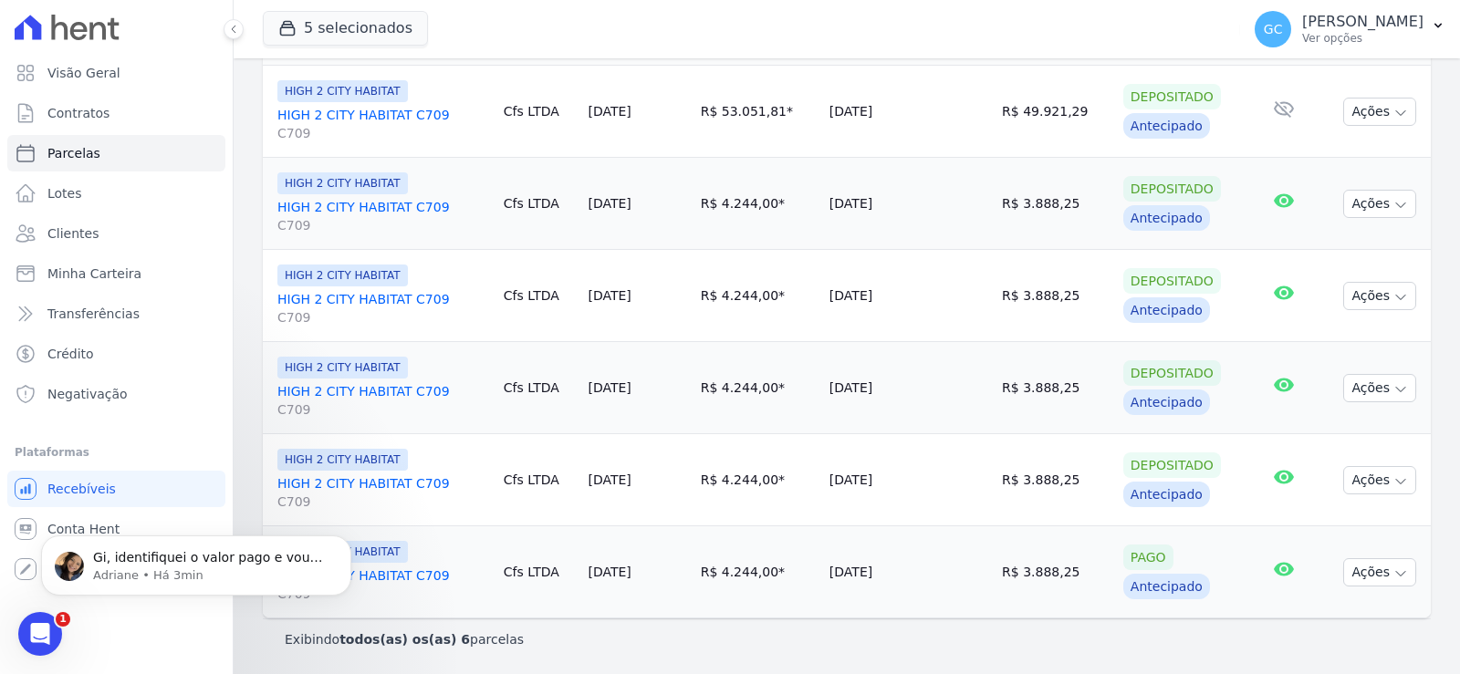
scroll to position [263, 0]
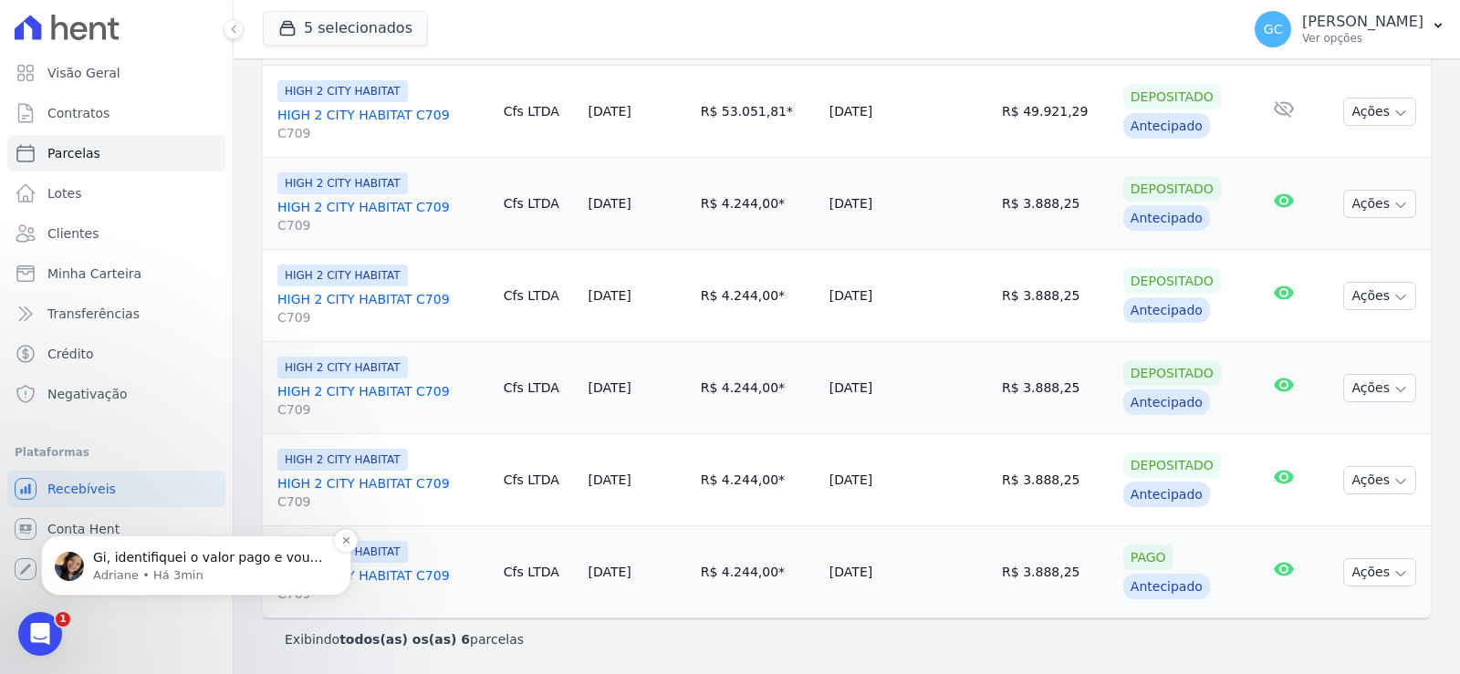
click at [143, 580] on p "Adriane • Há 3min" at bounding box center [210, 576] width 235 height 16
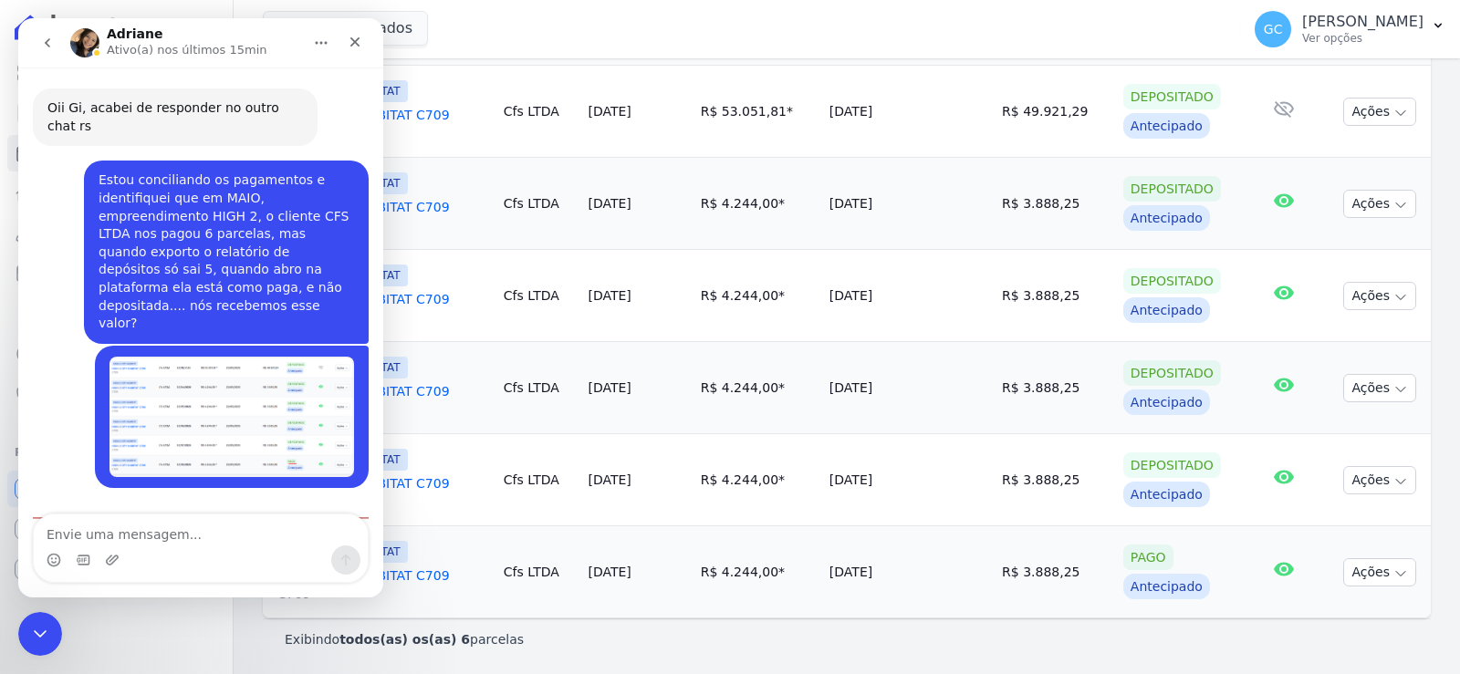
scroll to position [293, 0]
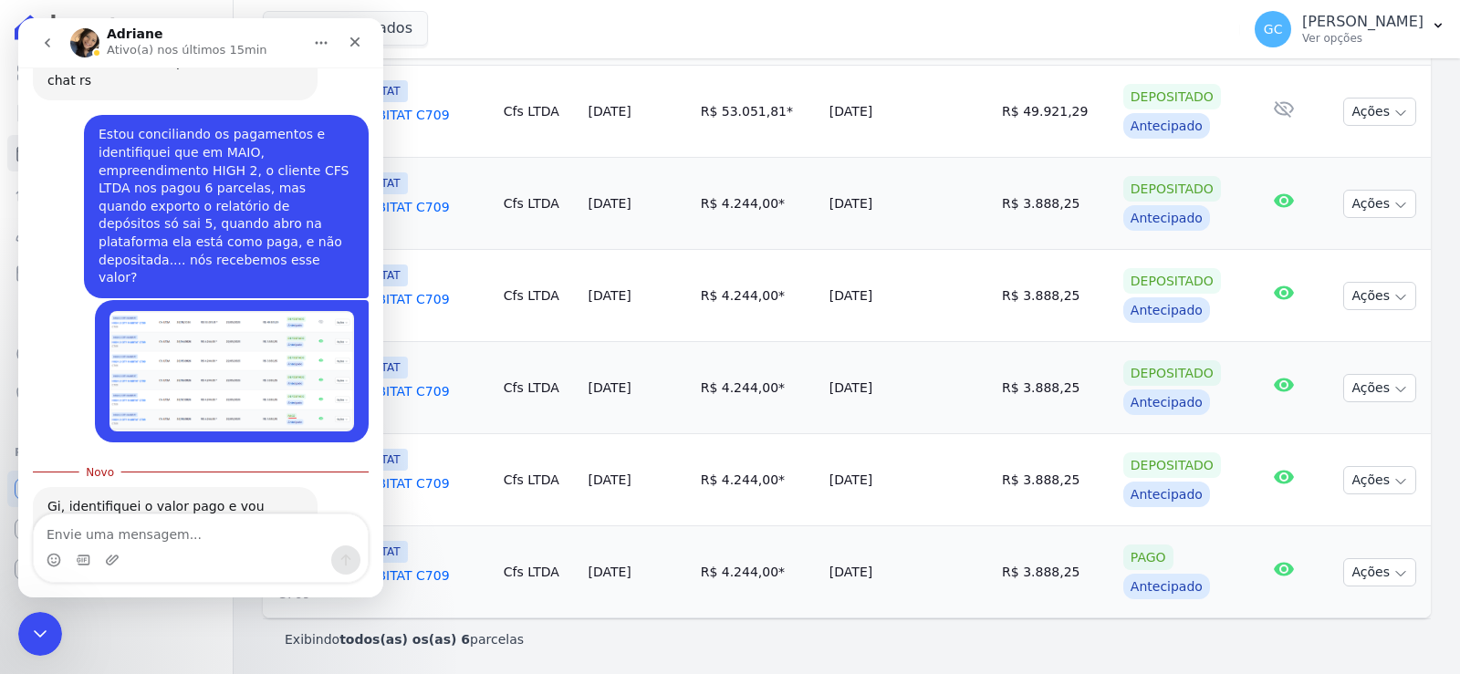
click at [201, 536] on textarea "Envie uma mensagem..." at bounding box center [201, 530] width 334 height 31
type textarea "Obrigada!"
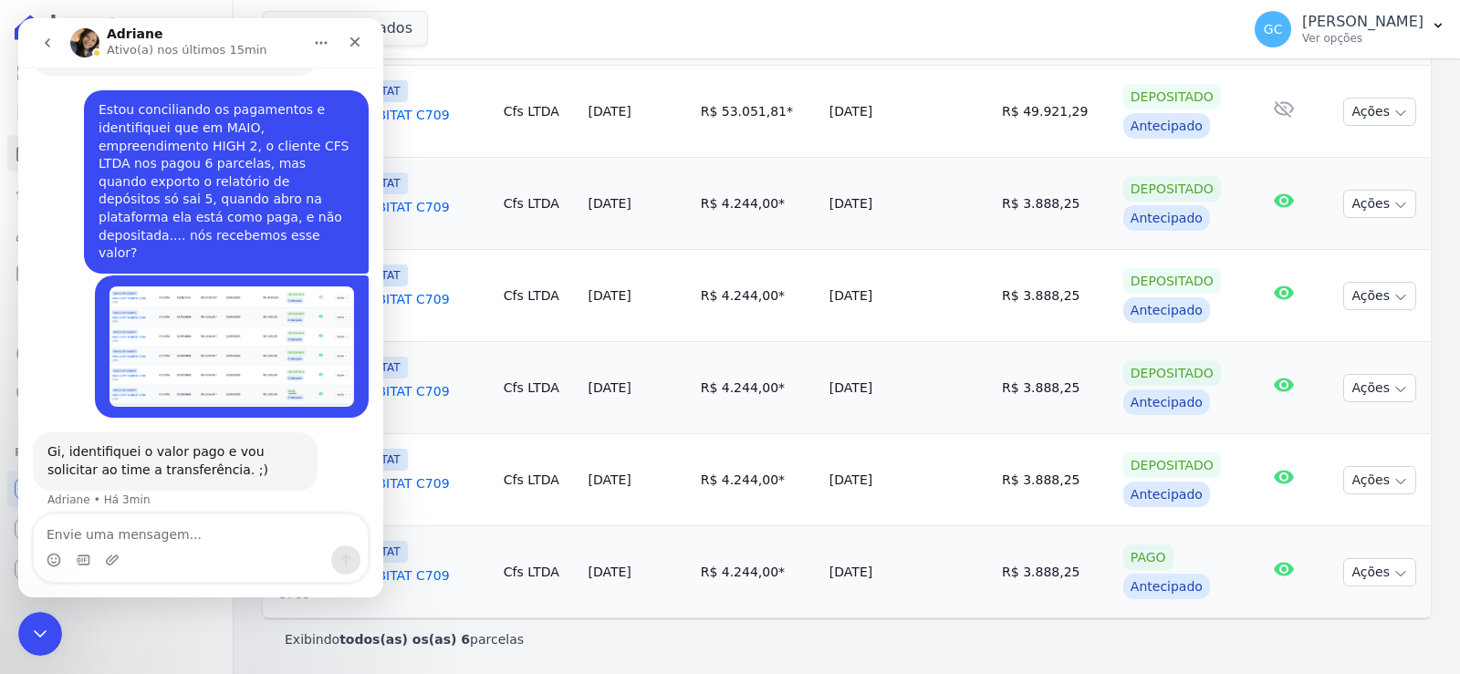
click at [42, 53] on button "go back" at bounding box center [47, 43] width 35 height 35
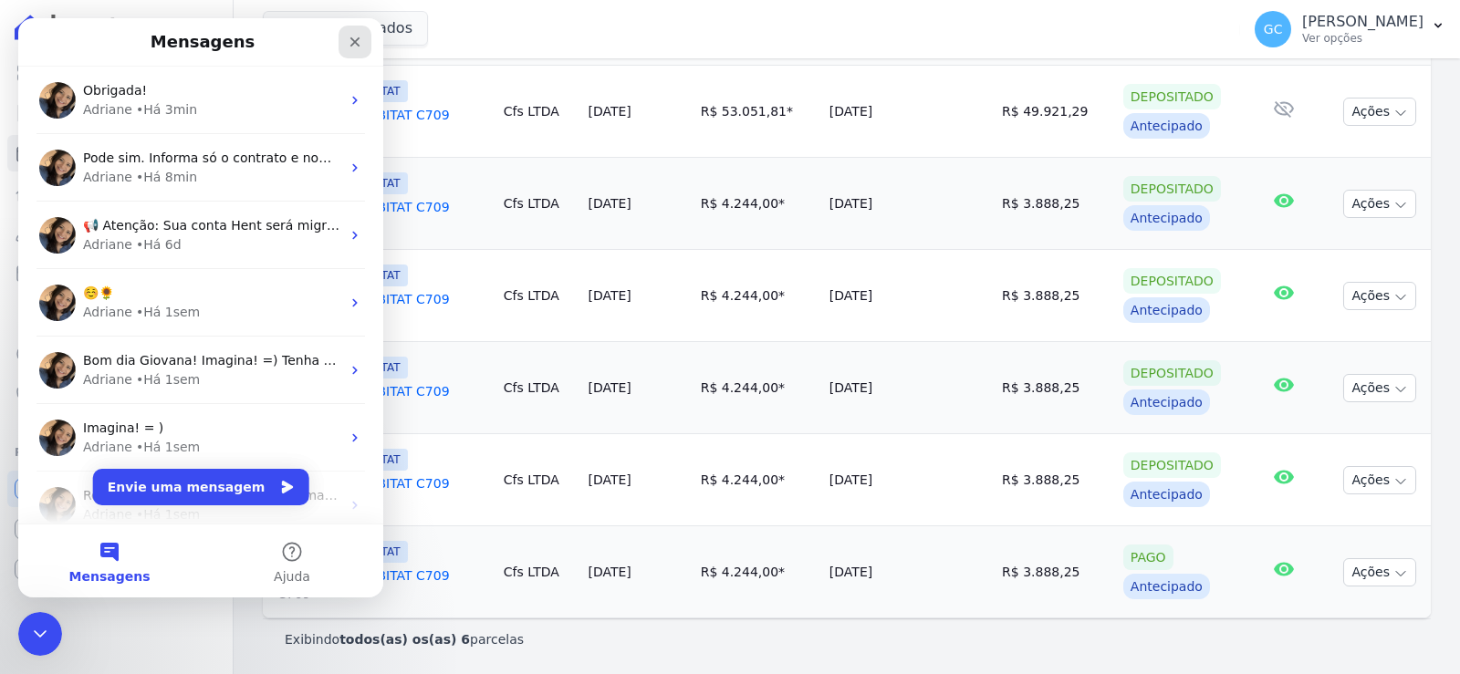
click at [359, 46] on icon "Fechar" at bounding box center [355, 42] width 10 height 10
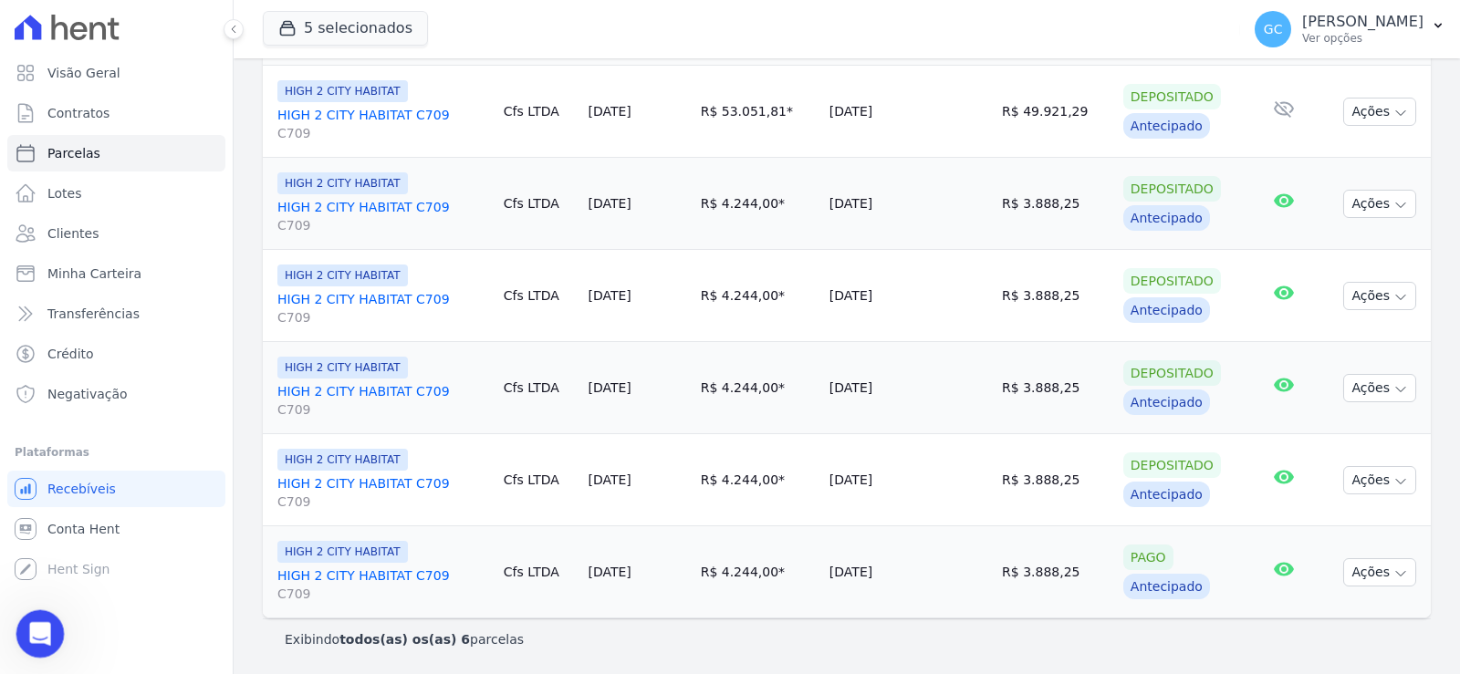
drag, startPoint x: 17, startPoint y: 639, endPoint x: 37, endPoint y: 1251, distance: 612.6
click at [16, 640] on div "Abertura do Messenger da Intercom" at bounding box center [37, 631] width 60 height 60
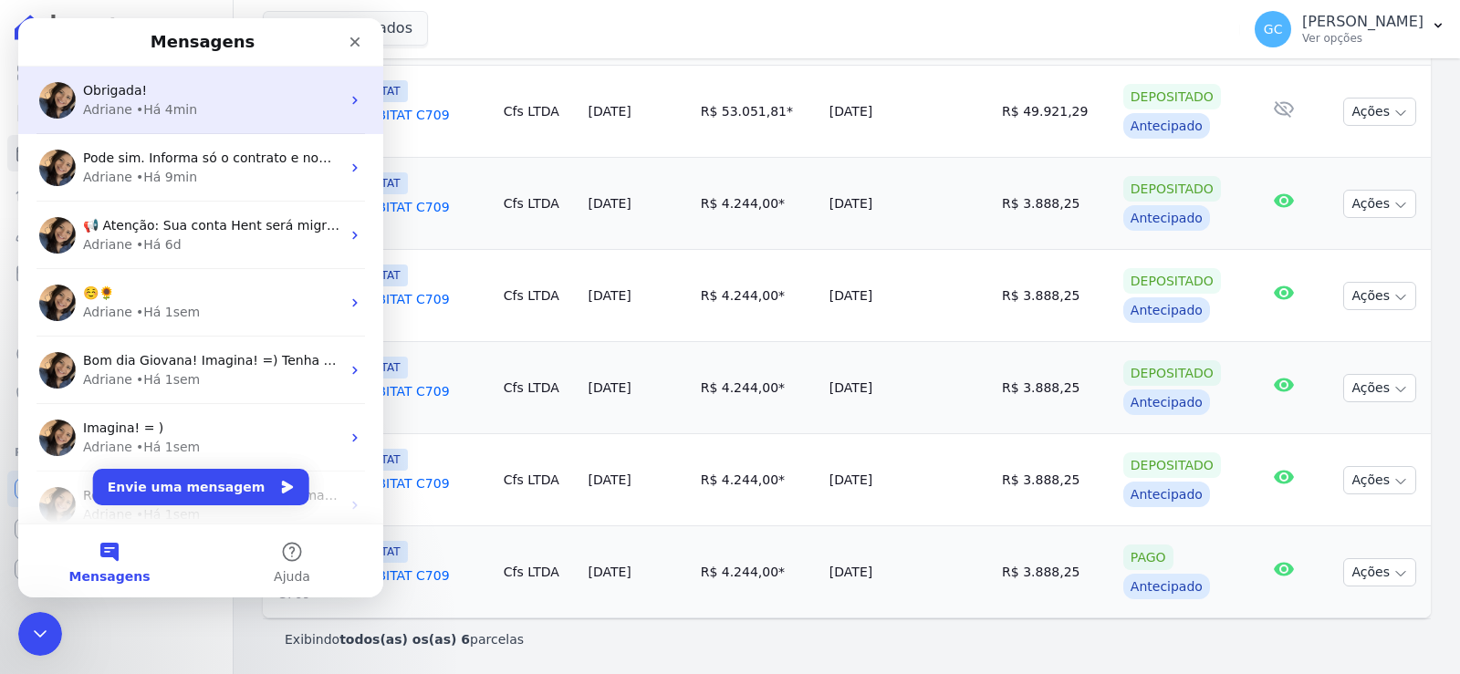
click at [162, 124] on div "Obrigada! Adriane • Há 4min" at bounding box center [200, 101] width 365 height 68
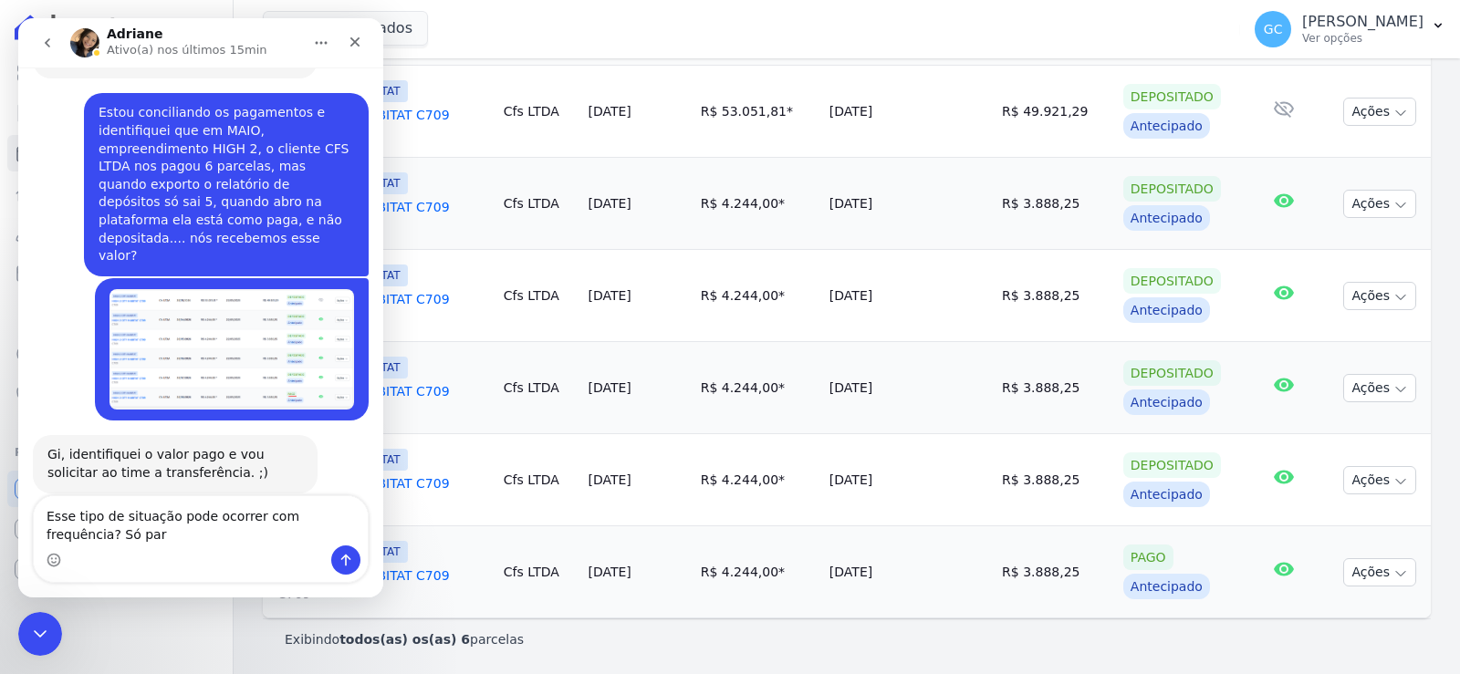
scroll to position [336, 0]
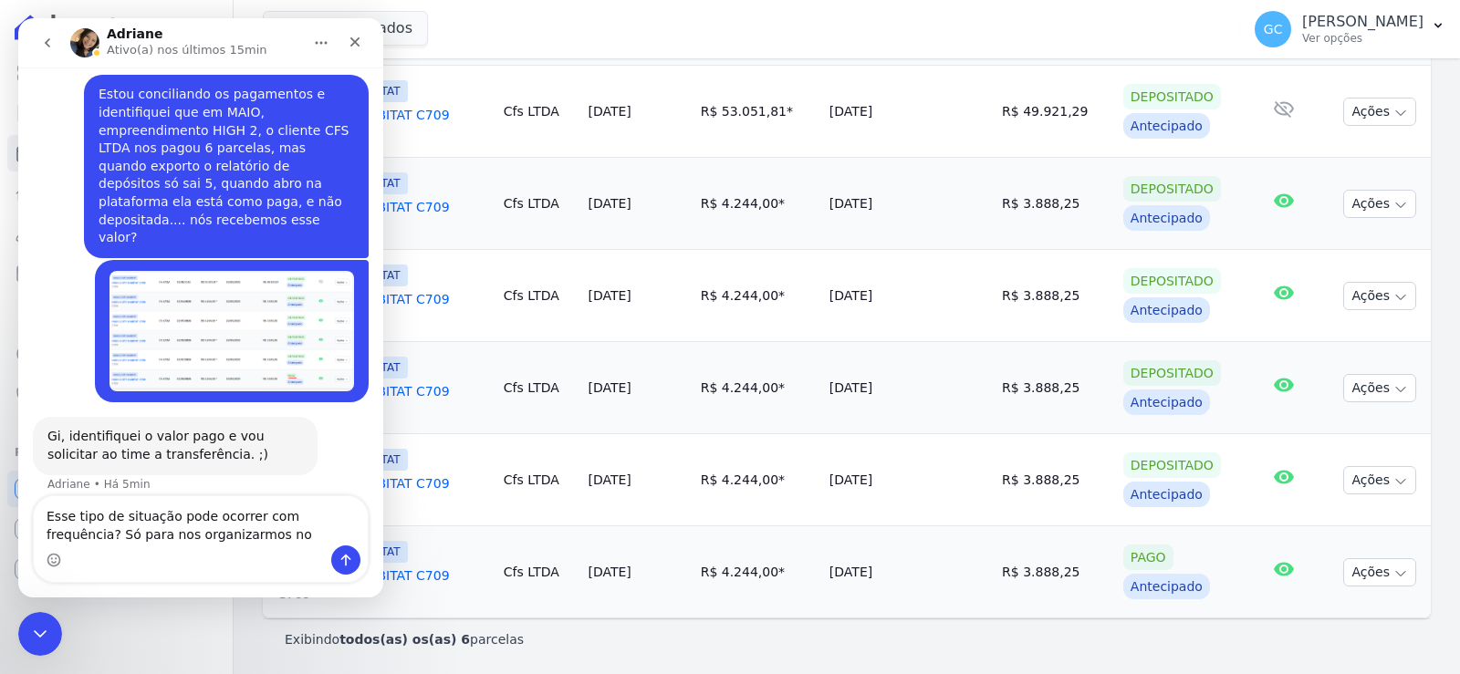
type textarea "Esse tipo de situação pode ocorrer com frequência? Só para nos organizarmos no …"
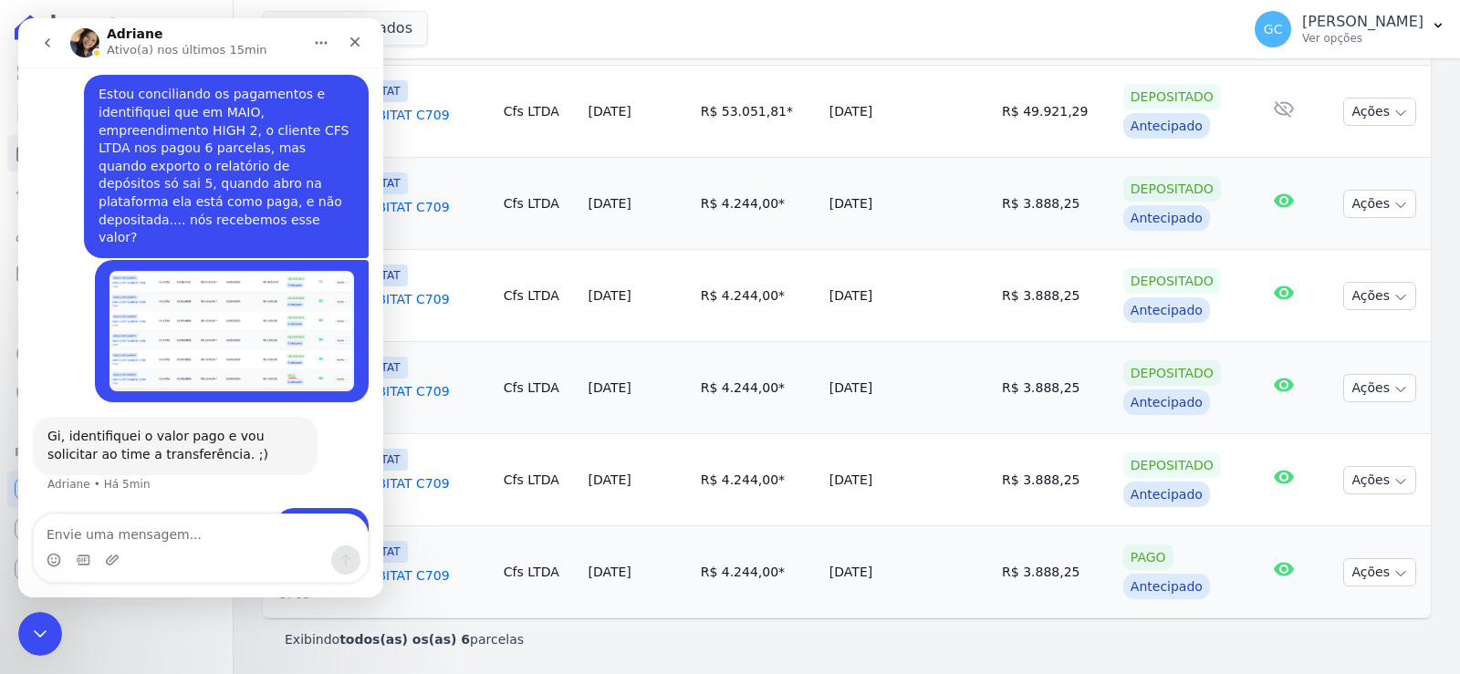
scroll to position [395, 0]
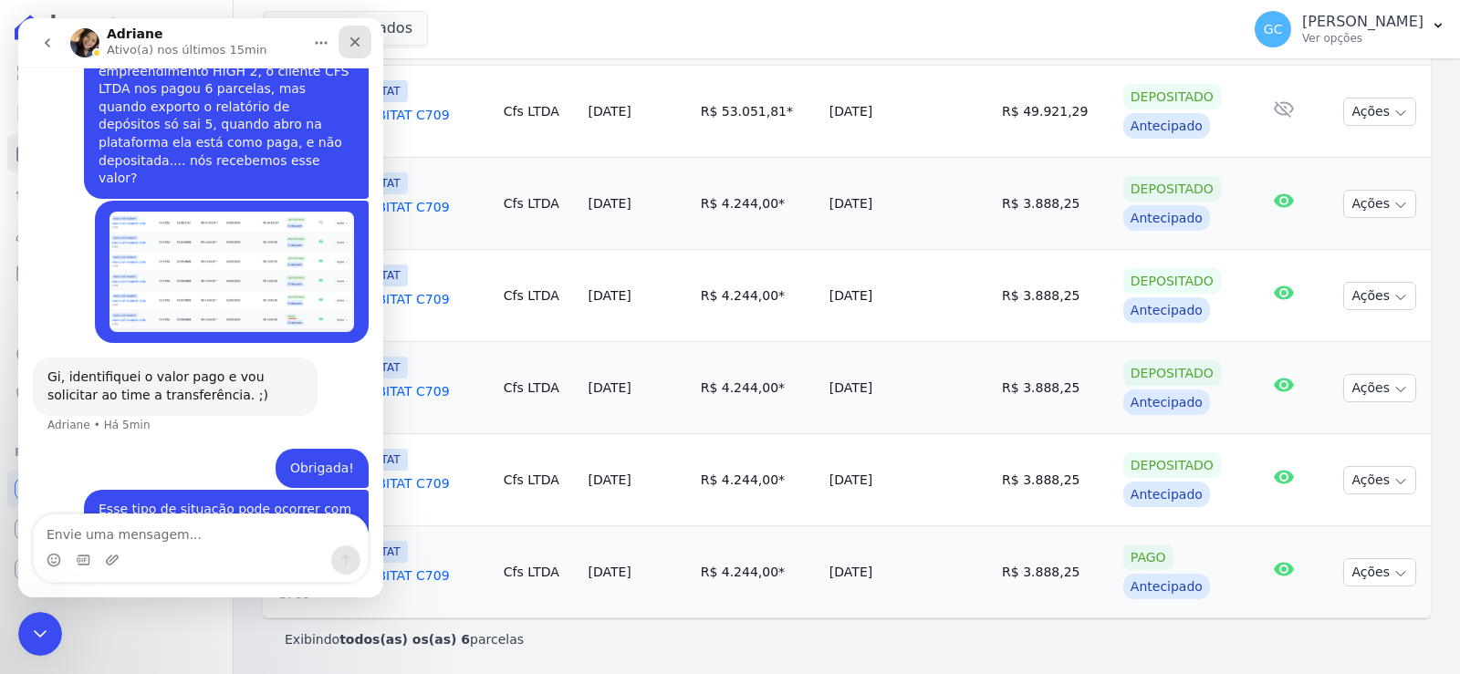
click at [345, 34] on div "Fechar" at bounding box center [355, 42] width 33 height 33
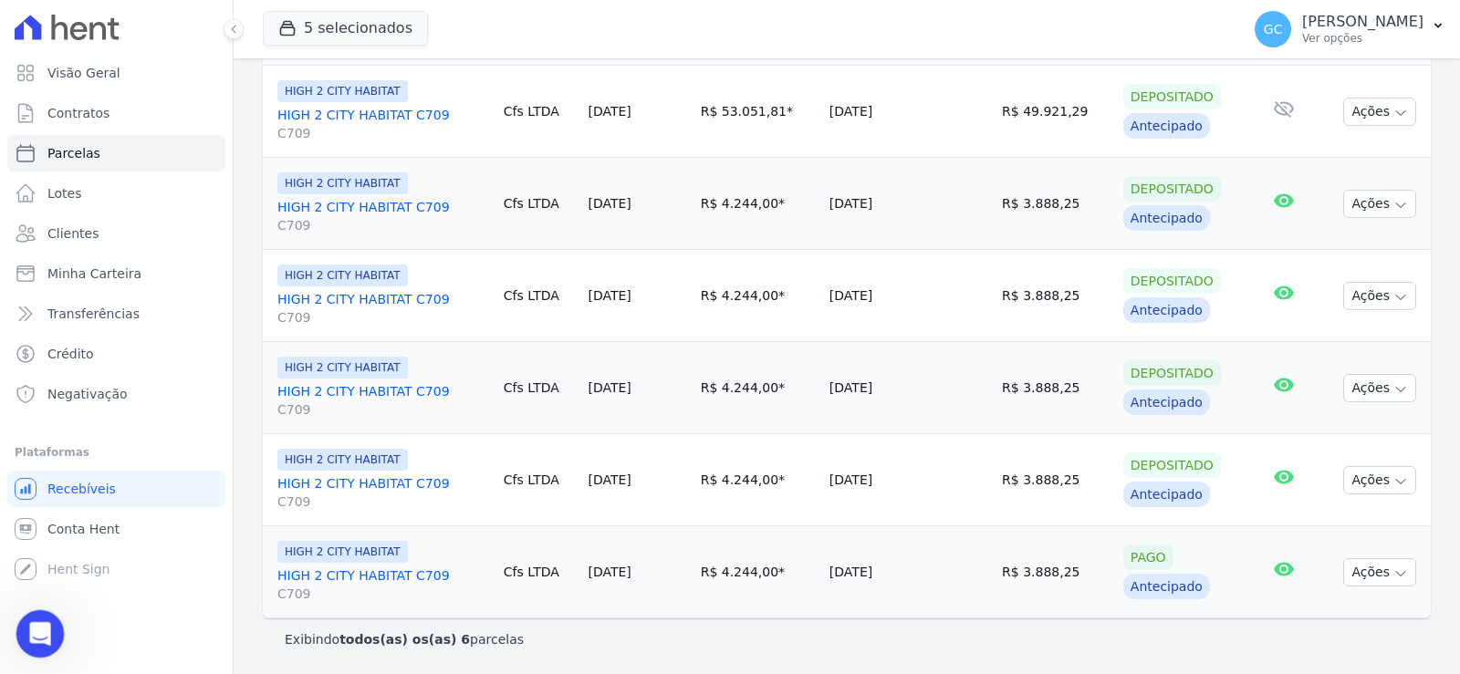
click at [38, 626] on icon "Abertura do Messenger da Intercom" at bounding box center [37, 631] width 13 height 15
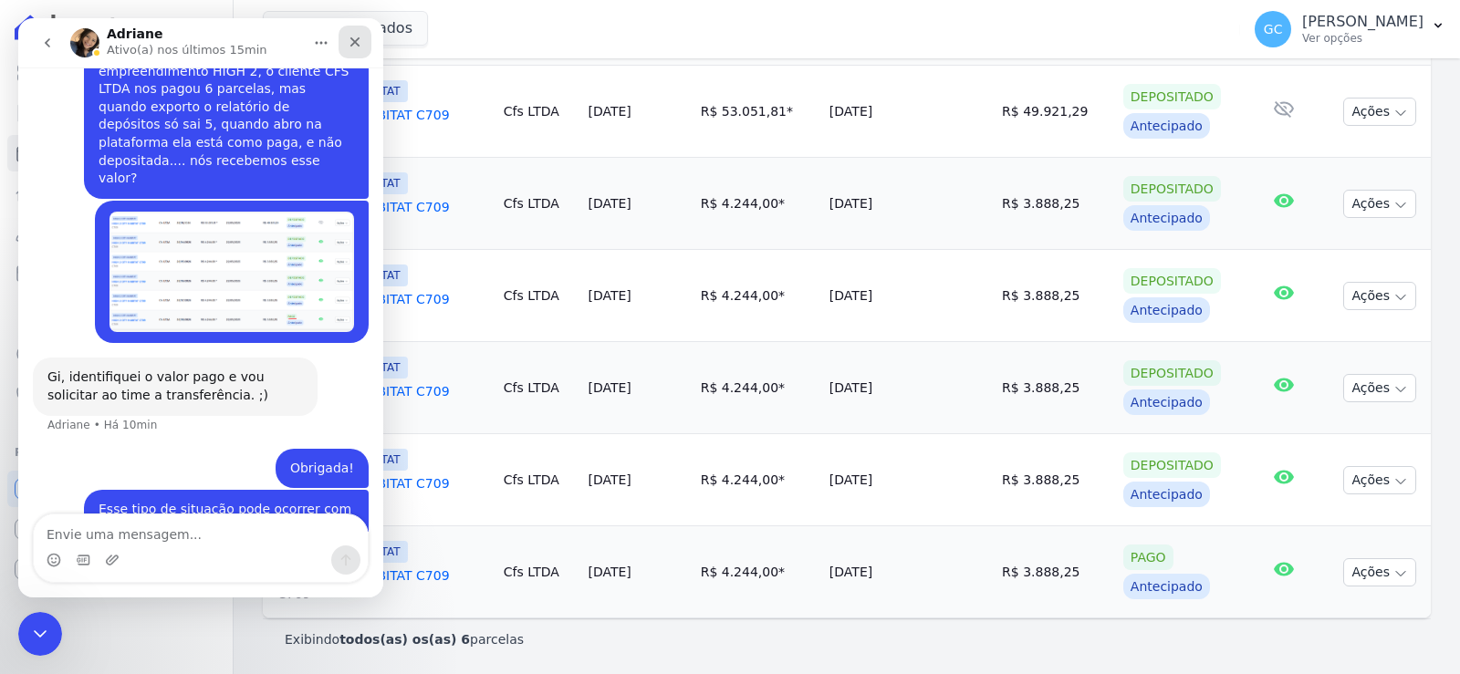
click at [348, 49] on div "Fechar" at bounding box center [355, 42] width 33 height 33
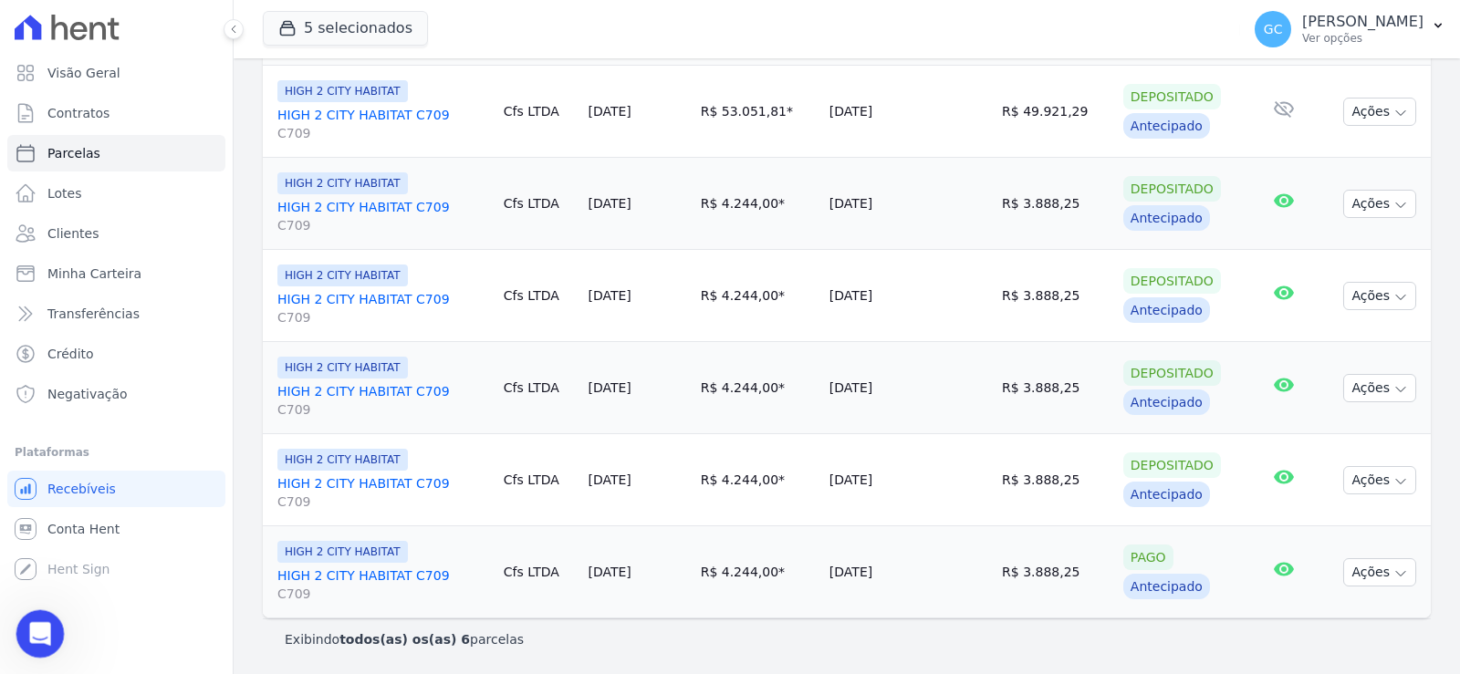
click at [56, 634] on div "Abertura do Messenger da Intercom" at bounding box center [37, 631] width 60 height 60
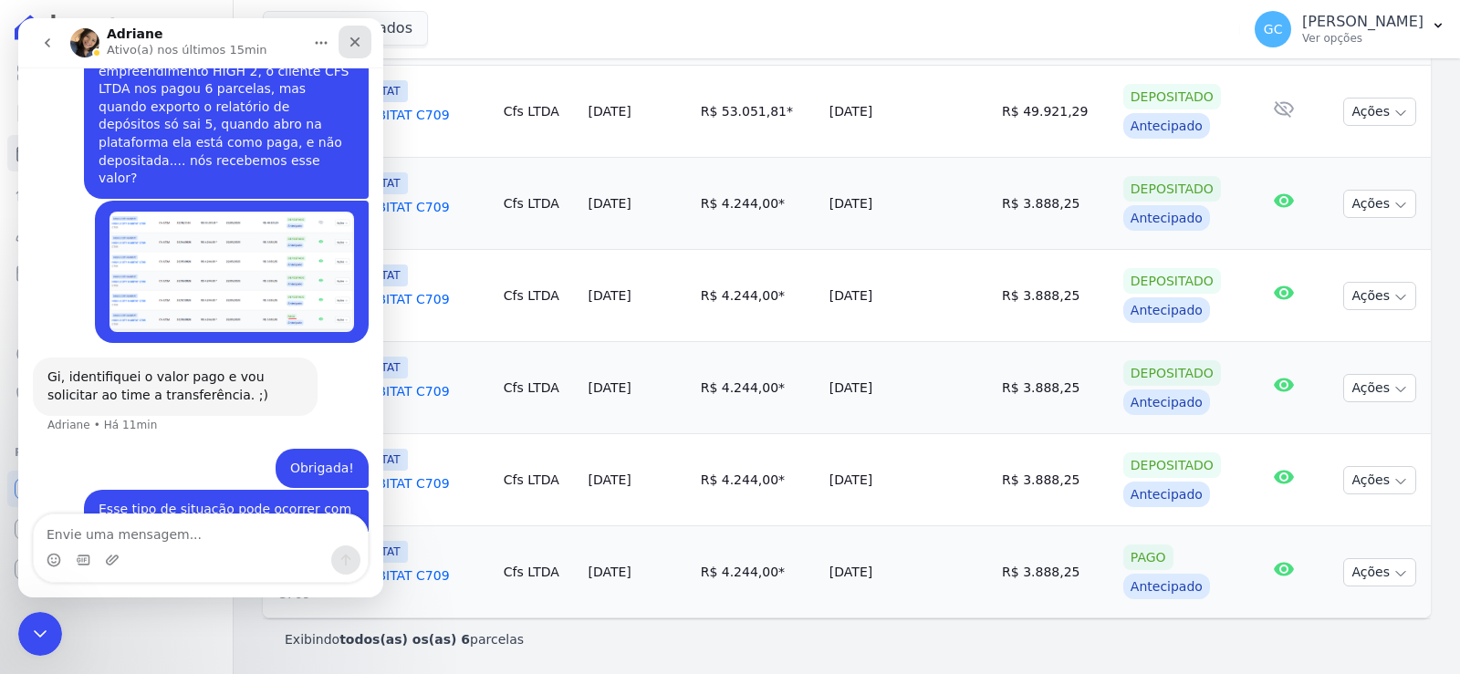
click at [354, 39] on icon "Fechar" at bounding box center [355, 42] width 15 height 15
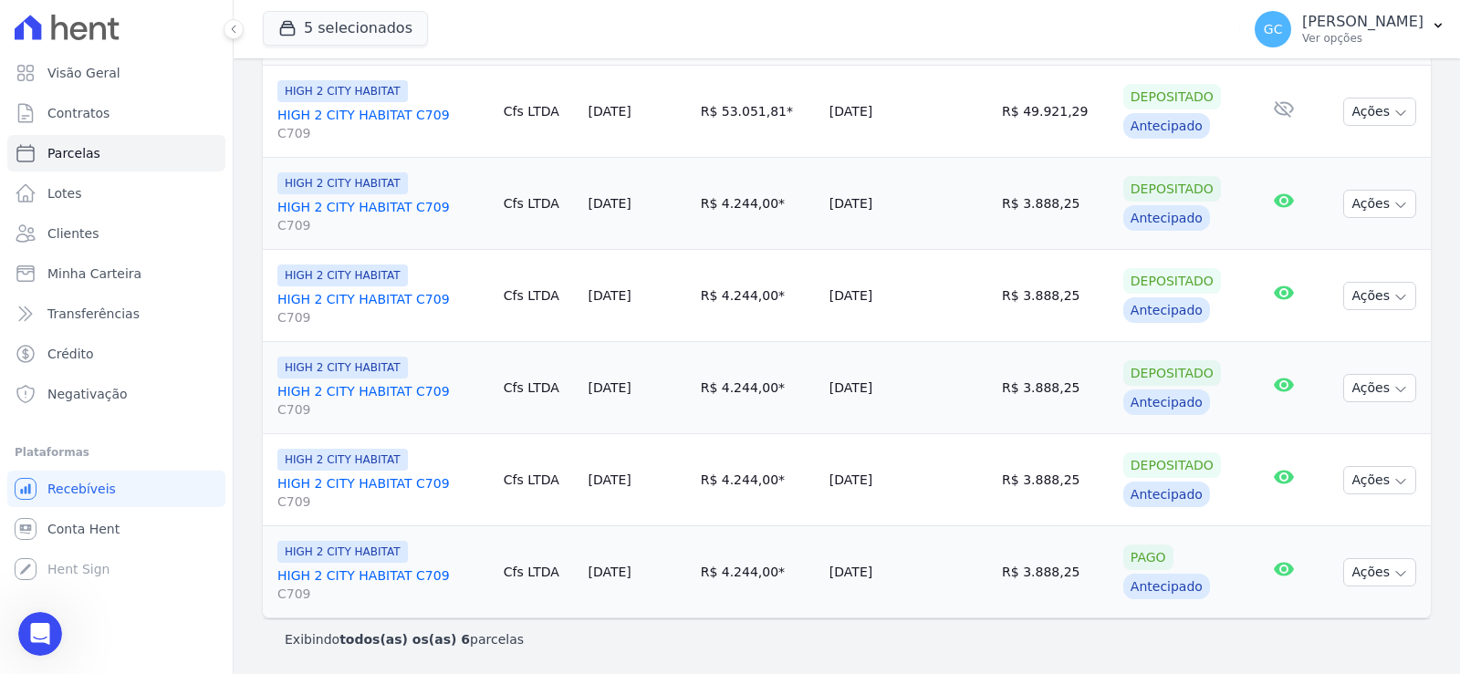
scroll to position [538, 0]
click at [47, 638] on div "Abertura do Messenger da Intercom" at bounding box center [37, 631] width 60 height 60
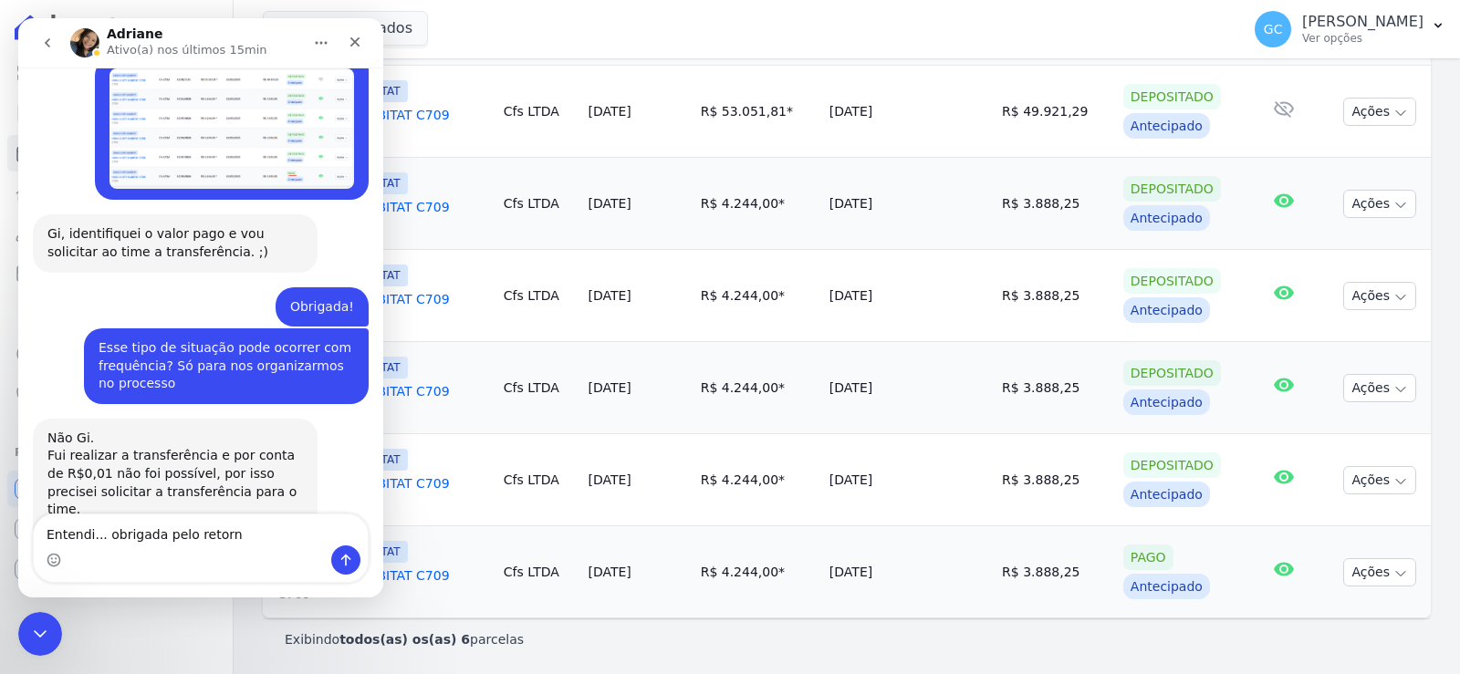
type textarea "Entendi... obrigada pelo retorno"
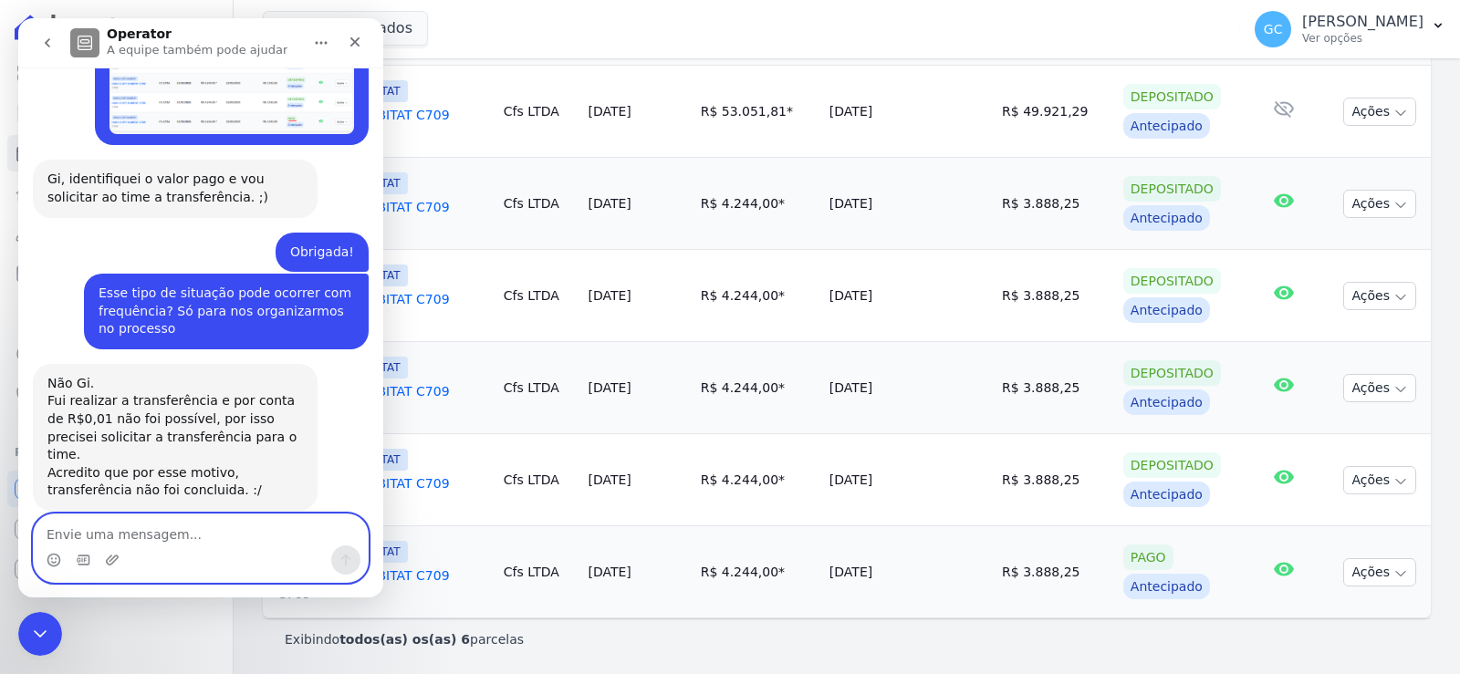
scroll to position [647, 0]
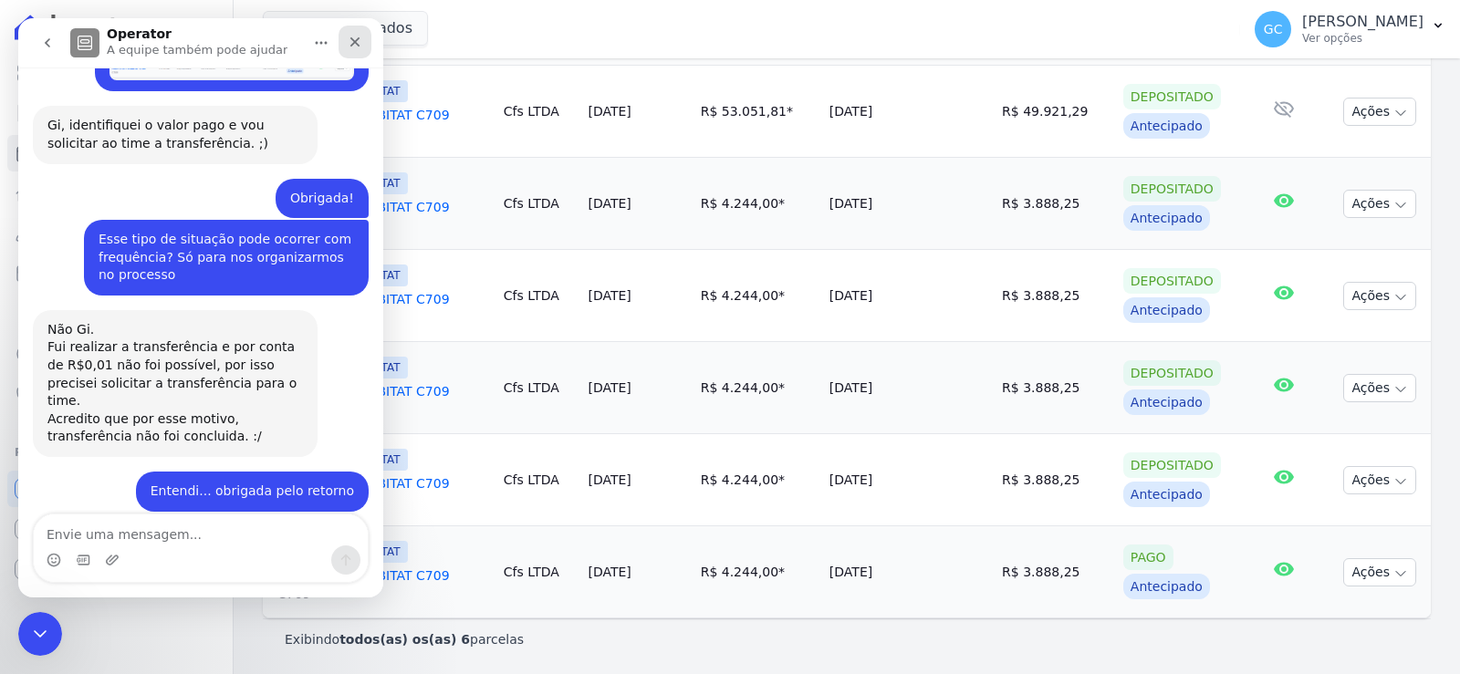
click at [346, 37] on div "Fechar" at bounding box center [355, 42] width 33 height 33
